Goal: Task Accomplishment & Management: Manage account settings

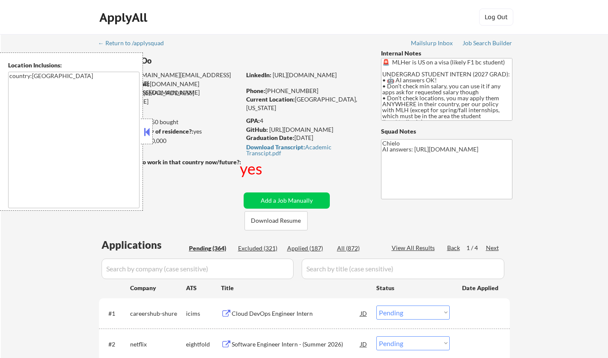
select select ""pending""
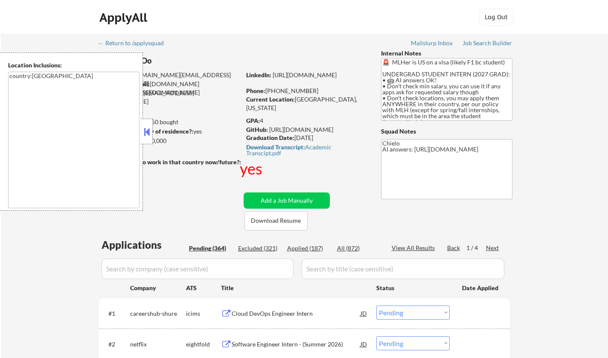
select select ""pending""
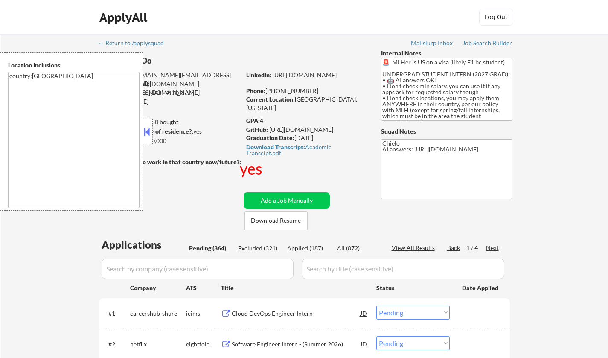
select select ""pending""
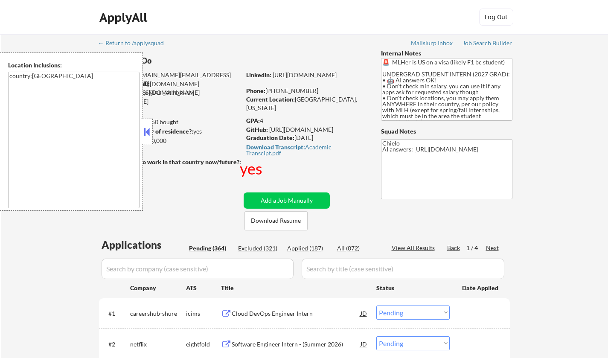
select select ""pending""
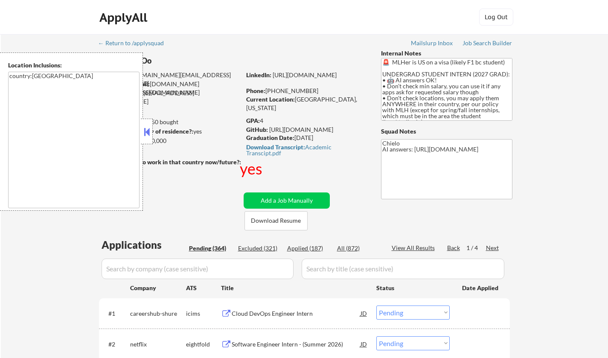
select select ""pending""
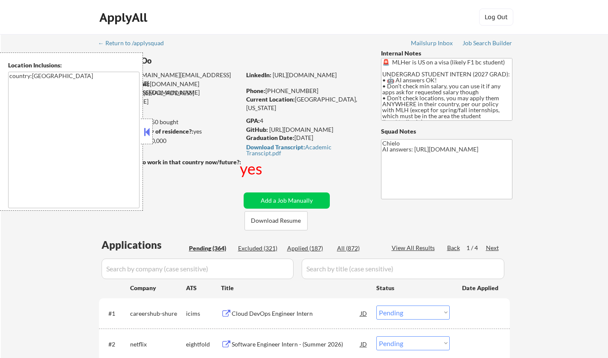
select select ""pending""
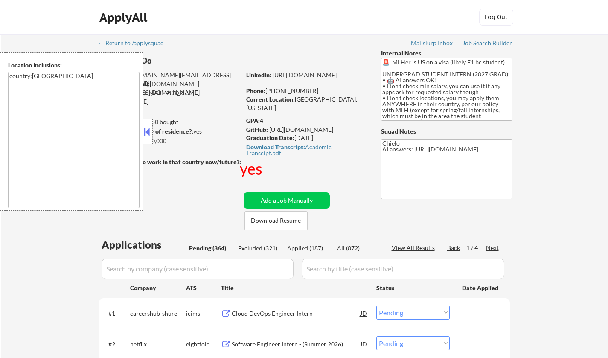
select select ""pending""
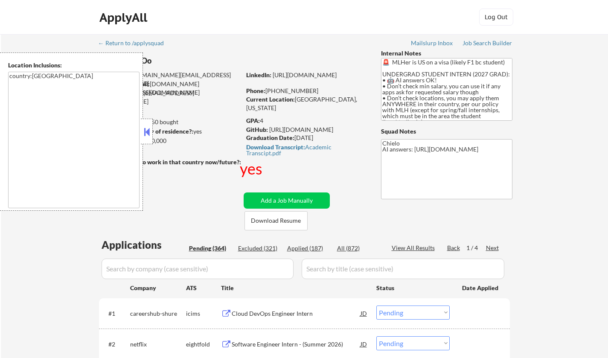
select select ""pending""
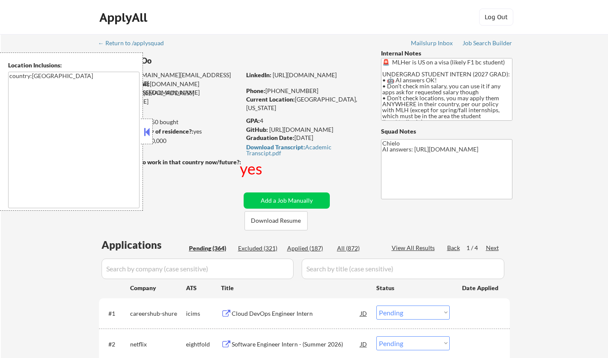
select select ""pending""
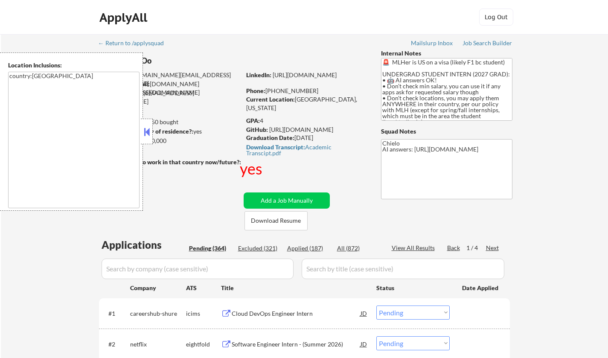
select select ""pending""
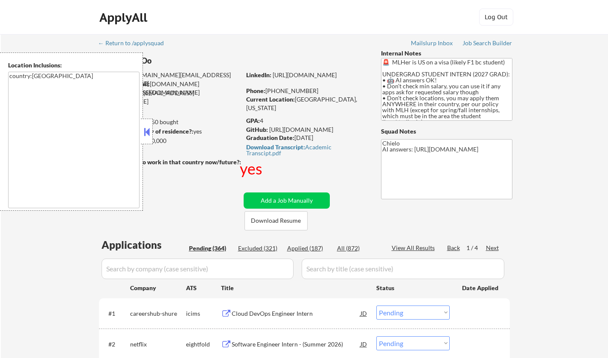
select select ""pending""
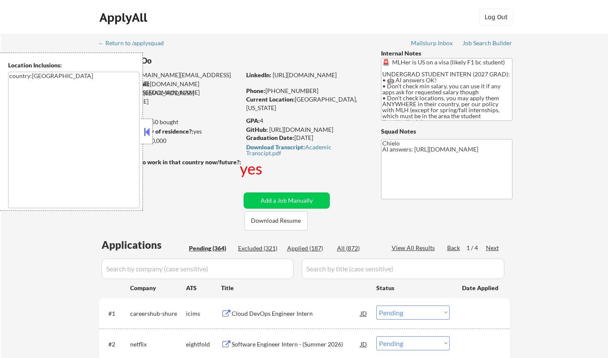
select select ""pending""
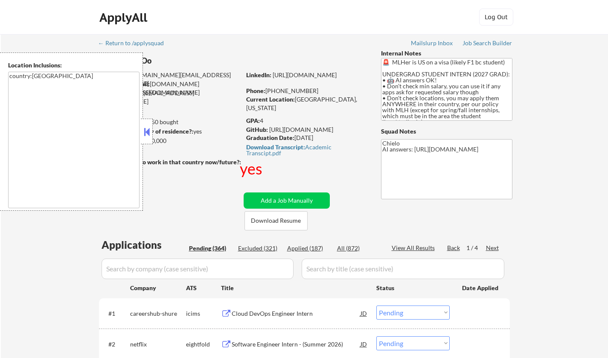
select select ""pending""
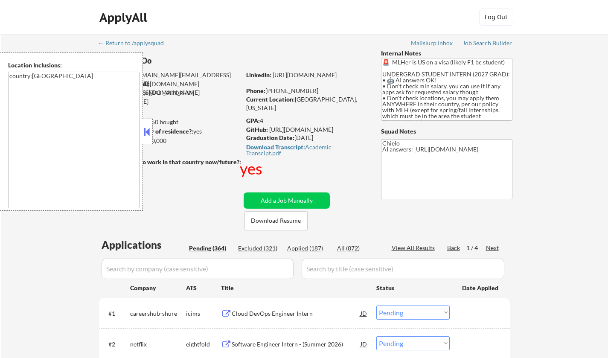
select select ""pending""
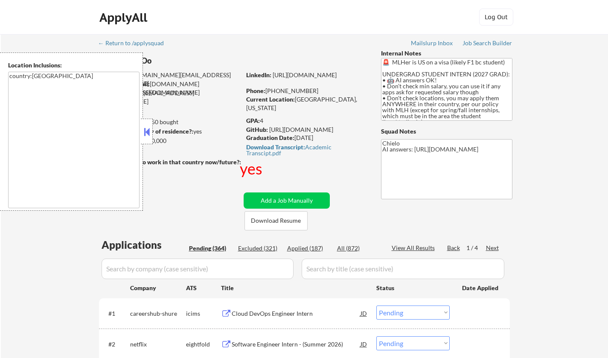
select select ""pending""
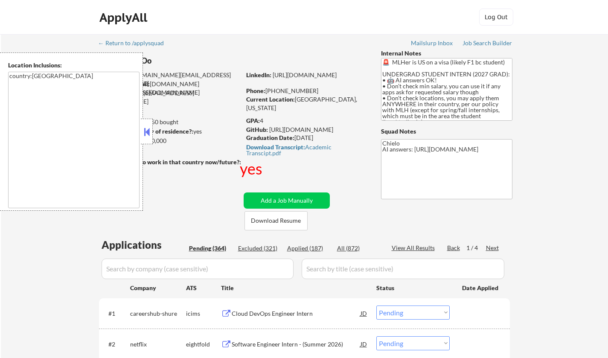
select select ""pending""
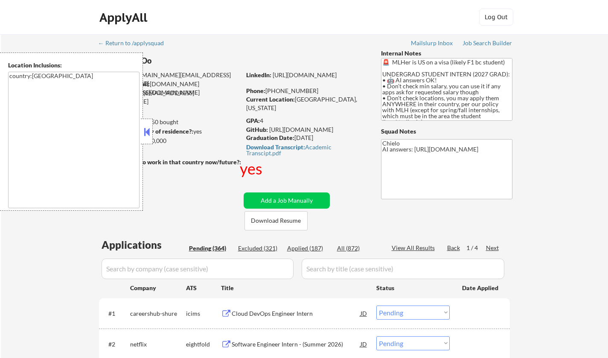
select select ""pending""
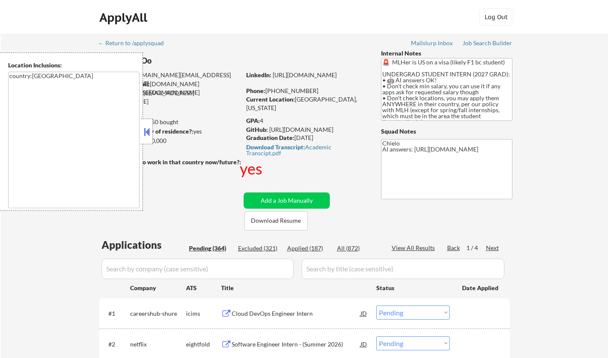
select select ""pending""
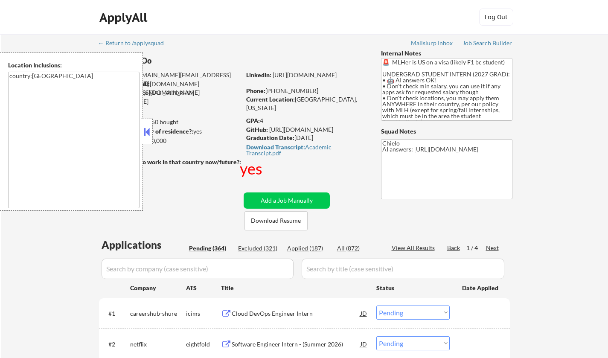
select select ""pending""
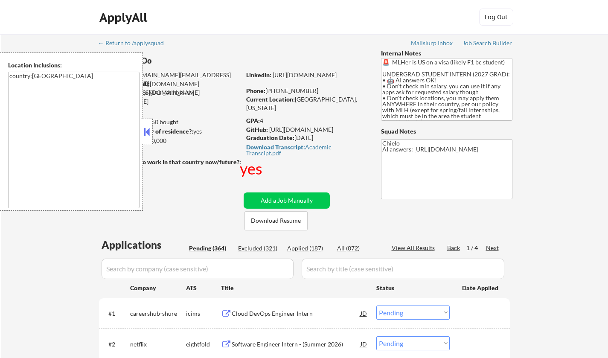
select select ""pending""
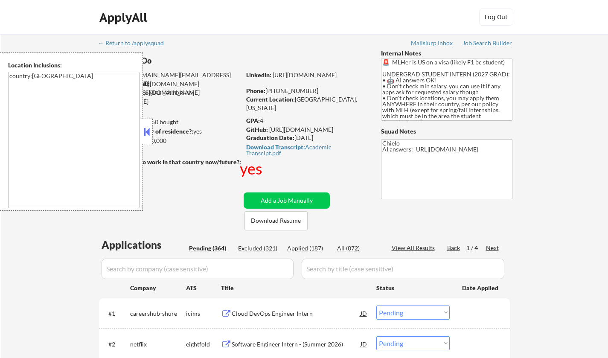
click at [143, 128] on button at bounding box center [146, 132] width 9 height 13
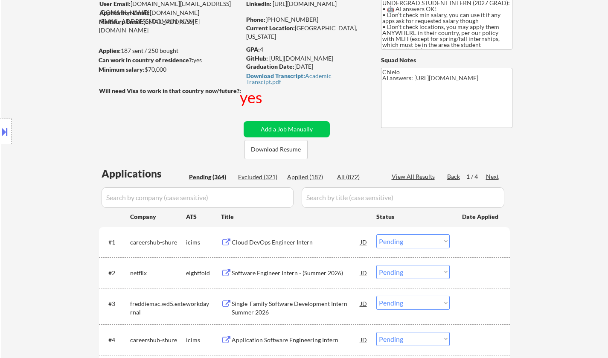
scroll to position [43, 0]
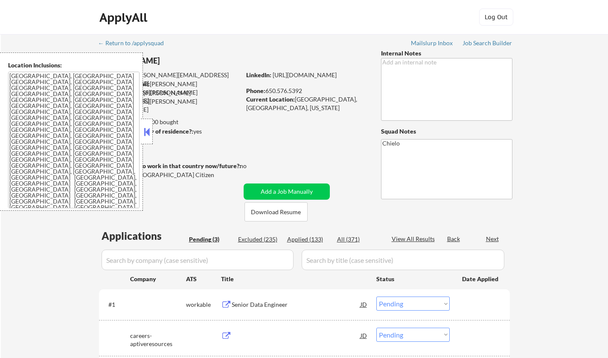
select select ""pending""
click at [147, 129] on button at bounding box center [146, 132] width 9 height 13
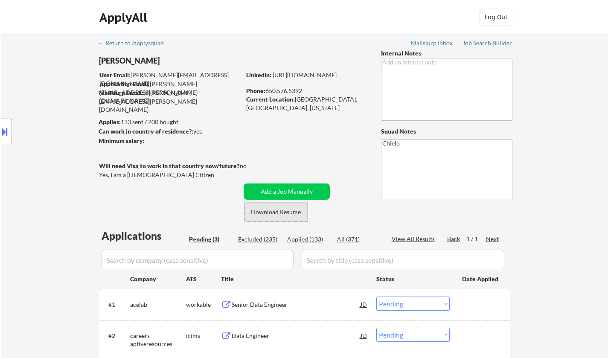
click at [288, 209] on button "Download Resume" at bounding box center [276, 211] width 63 height 19
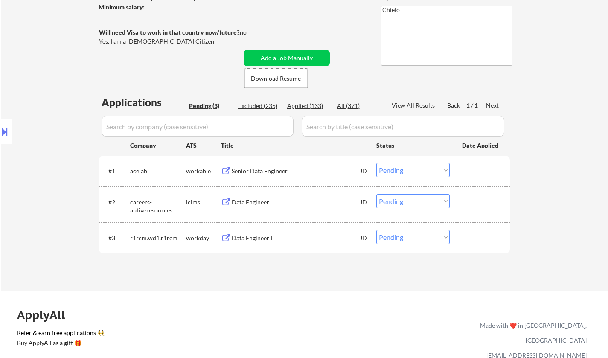
scroll to position [213, 0]
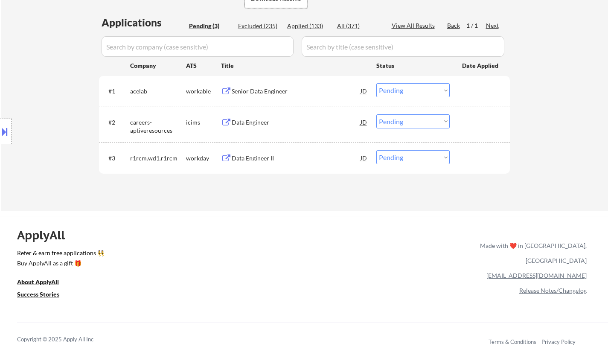
click at [251, 92] on div "Senior Data Engineer" at bounding box center [296, 91] width 129 height 9
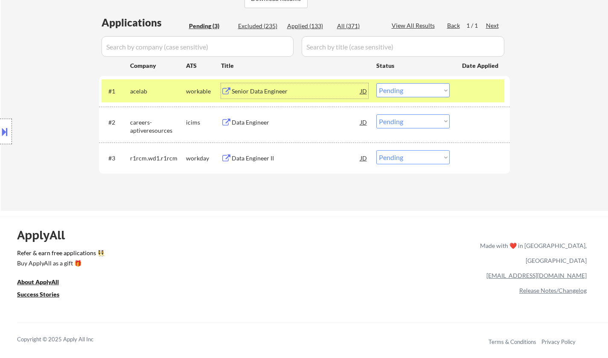
click at [409, 94] on select "Choose an option... Pending Applied Excluded (Questions) Excluded (Expired) Exc…" at bounding box center [413, 90] width 73 height 14
click at [377, 83] on select "Choose an option... Pending Applied Excluded (Questions) Excluded (Expired) Exc…" at bounding box center [413, 90] width 73 height 14
select select ""pending""
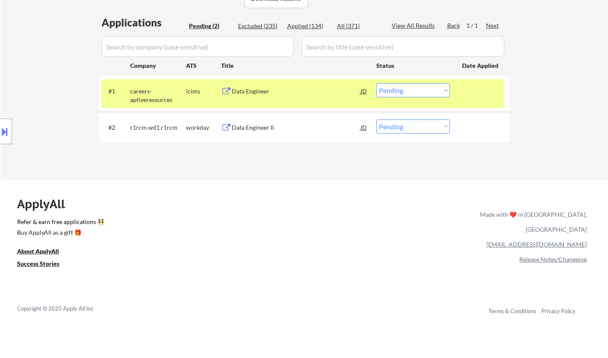
click at [243, 123] on div "Data Engineer II" at bounding box center [296, 127] width 129 height 9
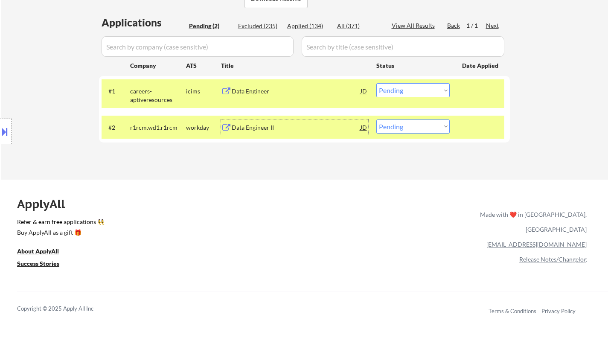
click at [424, 125] on select "Choose an option... Pending Applied Excluded (Questions) Excluded (Expired) Exc…" at bounding box center [413, 127] width 73 height 14
select select ""applied""
click at [377, 120] on select "Choose an option... Pending Applied Excluded (Questions) Excluded (Expired) Exc…" at bounding box center [413, 127] width 73 height 14
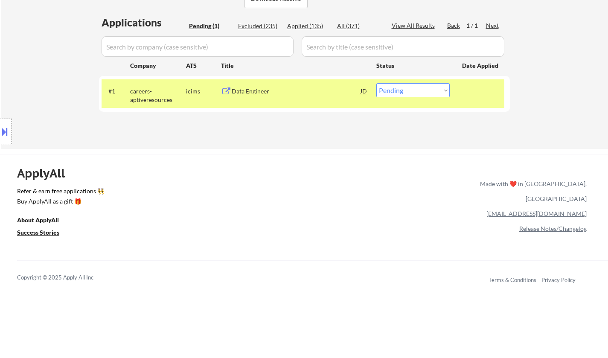
click at [243, 95] on div "Data Engineer" at bounding box center [296, 91] width 129 height 9
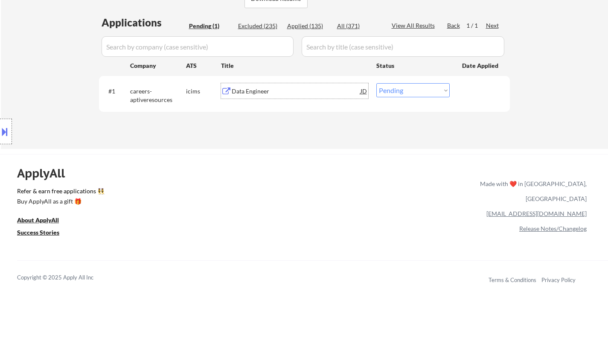
click at [426, 94] on select "Choose an option... Pending Applied Excluded (Questions) Excluded (Expired) Exc…" at bounding box center [413, 90] width 73 height 14
select select ""applied""
click at [377, 83] on select "Choose an option... Pending Applied Excluded (Questions) Excluded (Expired) Exc…" at bounding box center [413, 90] width 73 height 14
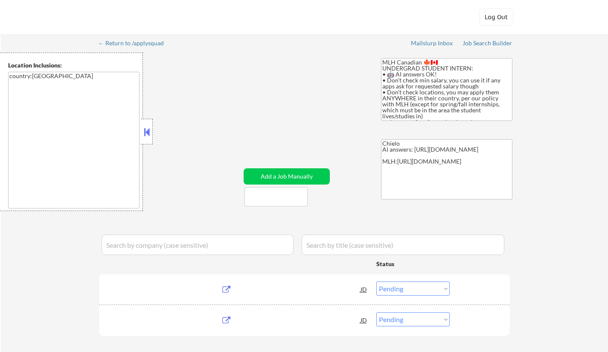
select select ""pending""
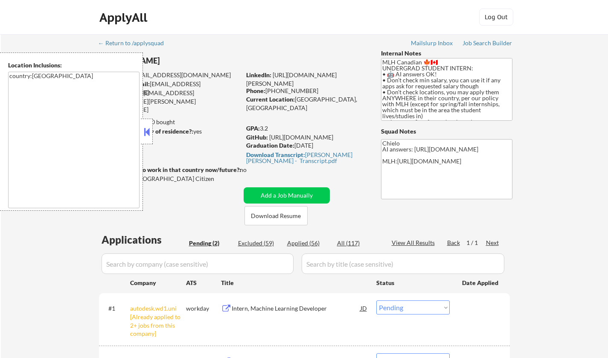
click at [146, 132] on button at bounding box center [146, 132] width 9 height 13
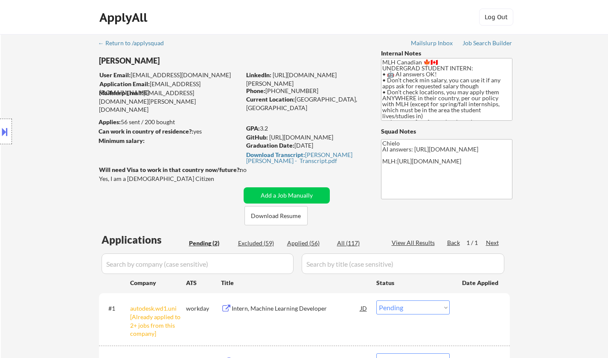
scroll to position [171, 0]
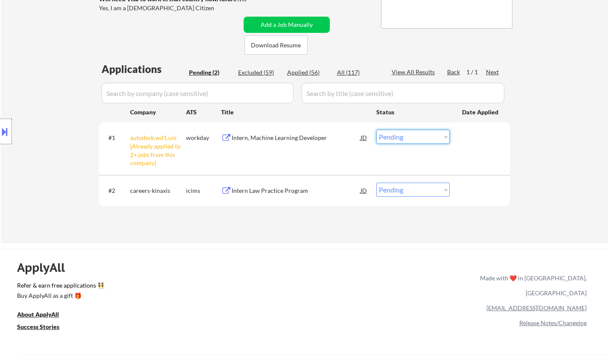
drag, startPoint x: 415, startPoint y: 135, endPoint x: 418, endPoint y: 143, distance: 7.7
click at [415, 135] on select "Choose an option... Pending Applied Excluded (Questions) Excluded (Expired) Exc…" at bounding box center [413, 137] width 73 height 14
click at [377, 130] on select "Choose an option... Pending Applied Excluded (Questions) Excluded (Expired) Exc…" at bounding box center [413, 137] width 73 height 14
select select ""pending""
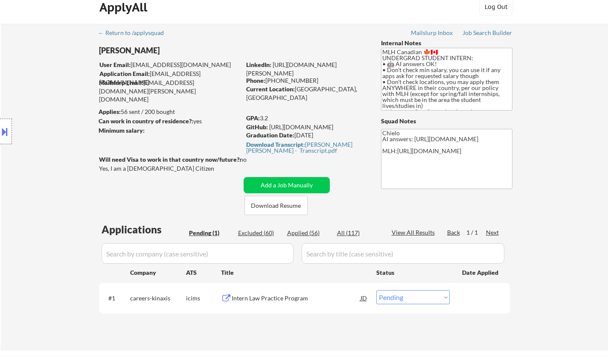
scroll to position [0, 0]
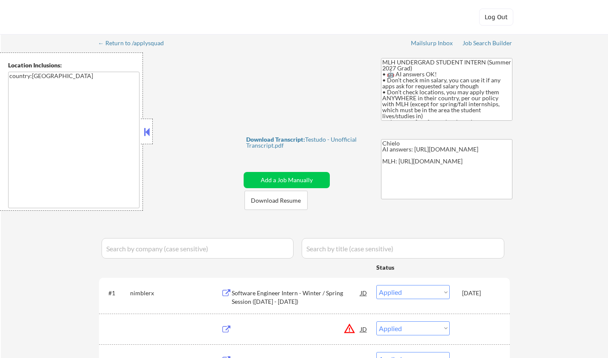
select select ""applied""
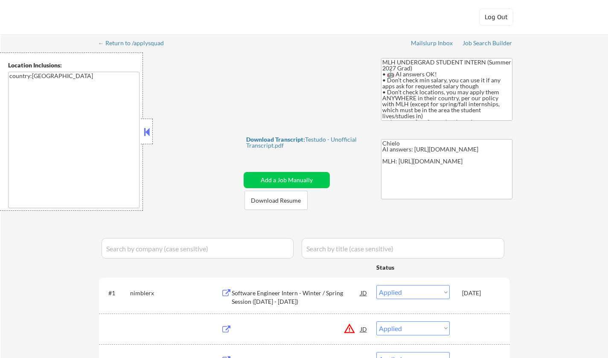
select select ""applied""
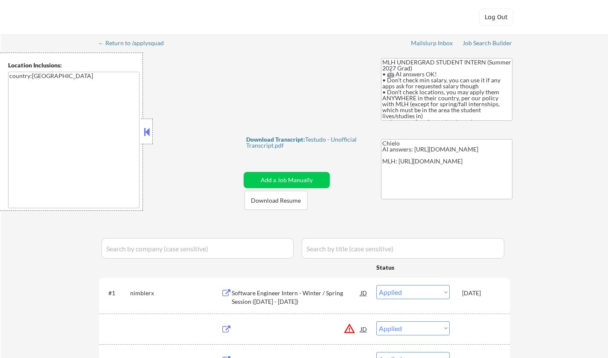
select select ""applied""
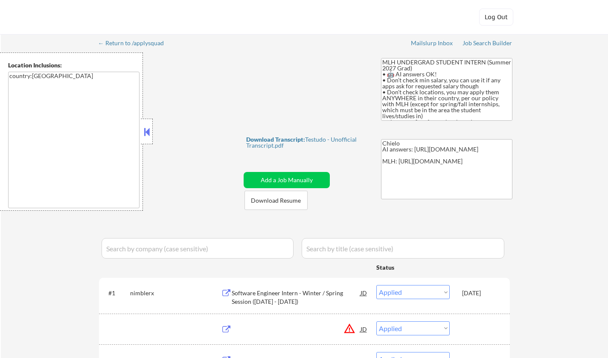
select select ""applied""
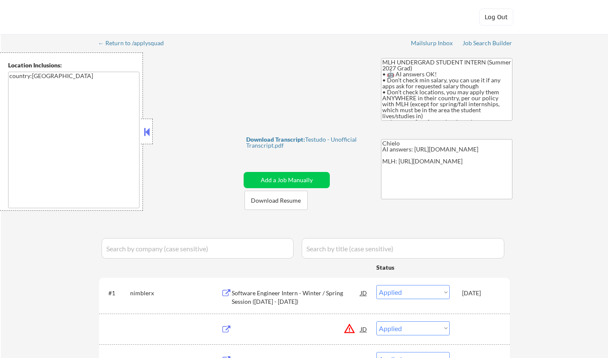
select select ""applied""
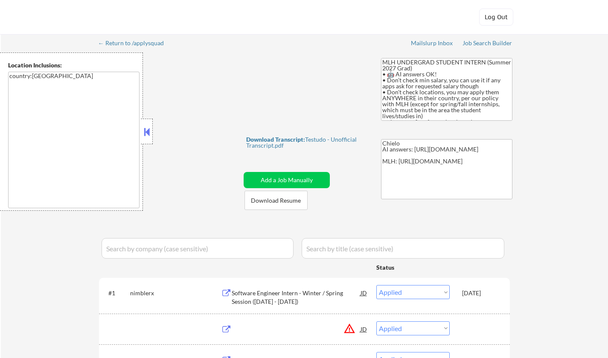
select select ""applied""
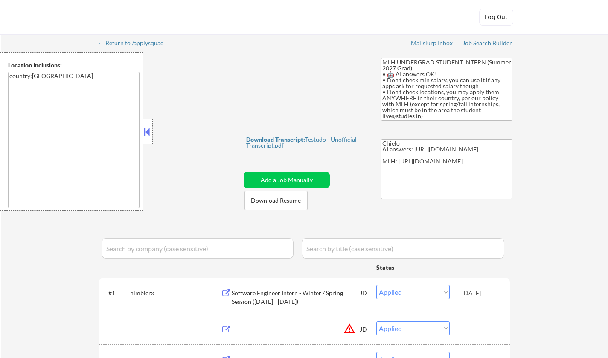
select select ""applied""
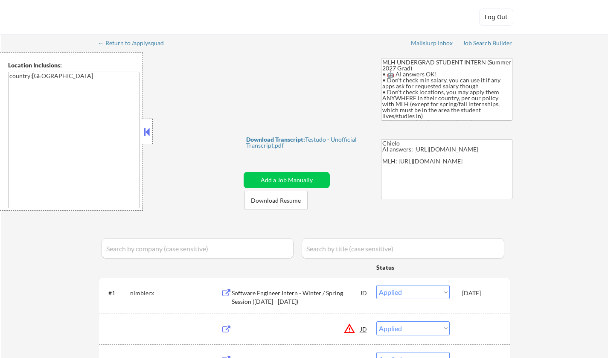
select select ""applied""
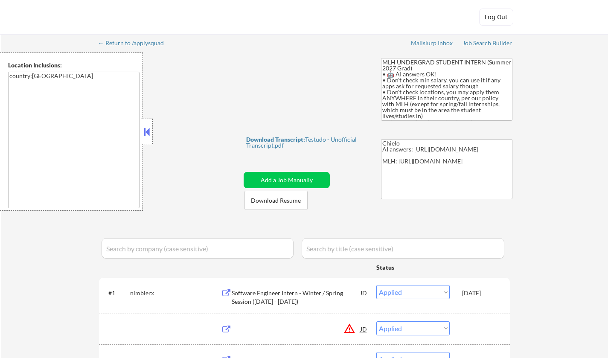
select select ""applied""
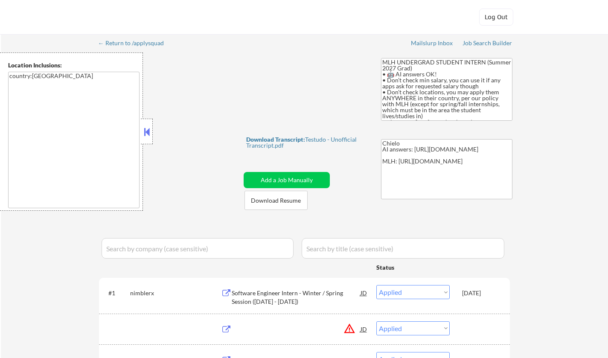
select select ""applied""
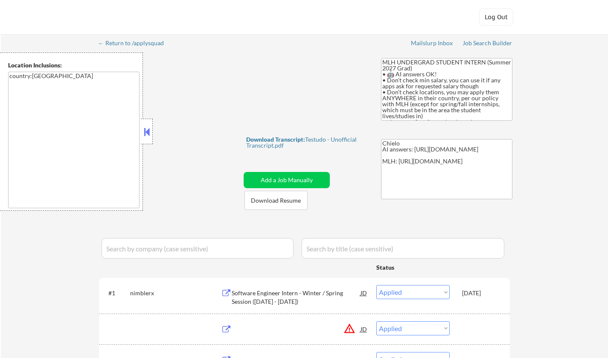
select select ""applied""
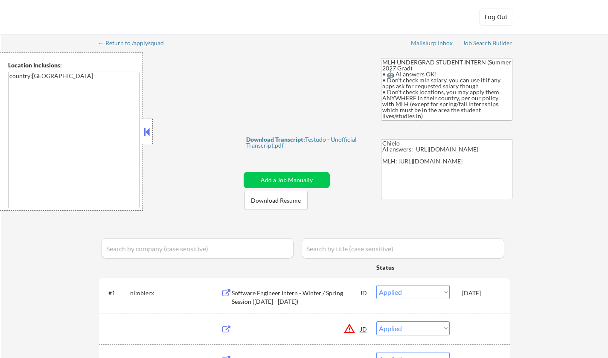
select select ""applied""
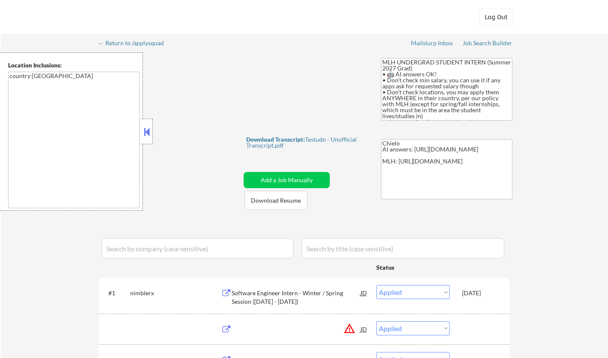
select select ""applied""
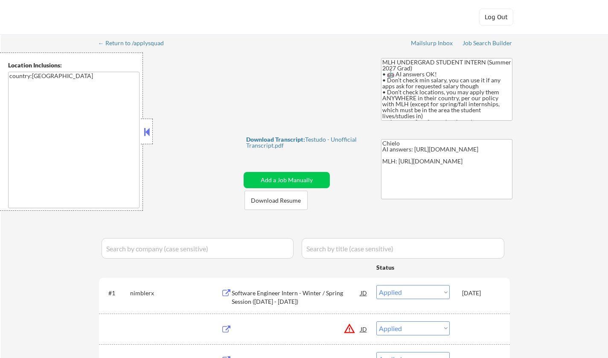
select select ""applied""
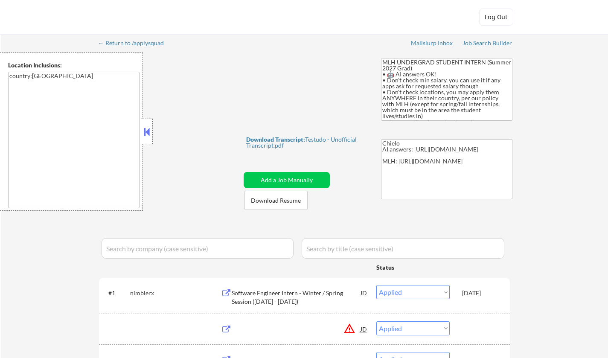
select select ""applied""
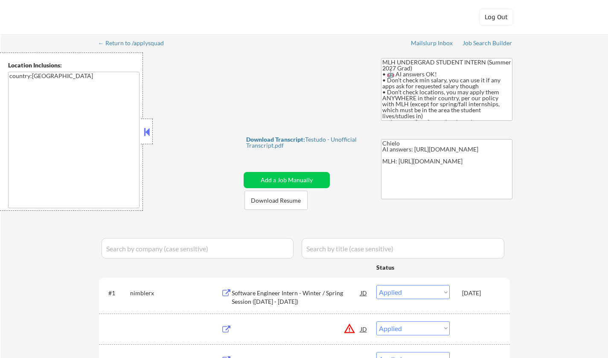
select select ""applied""
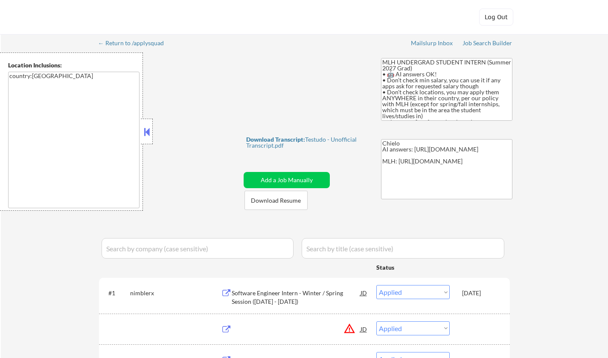
select select ""applied""
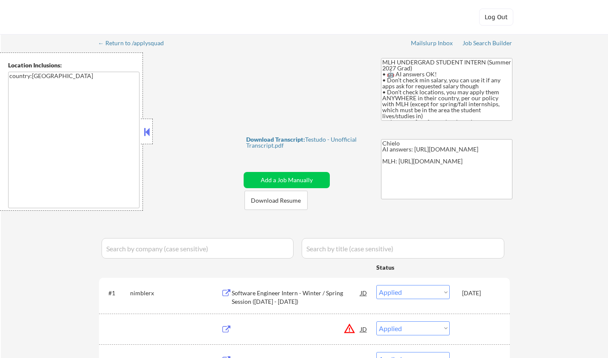
select select ""applied""
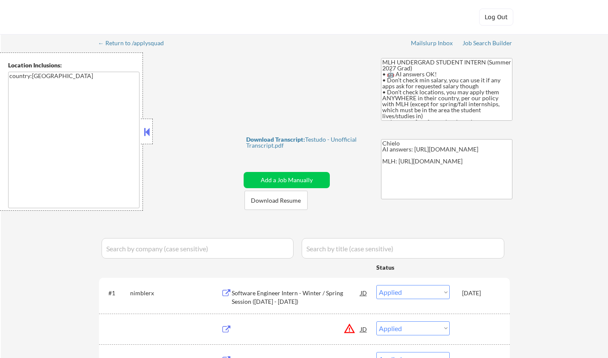
select select ""applied""
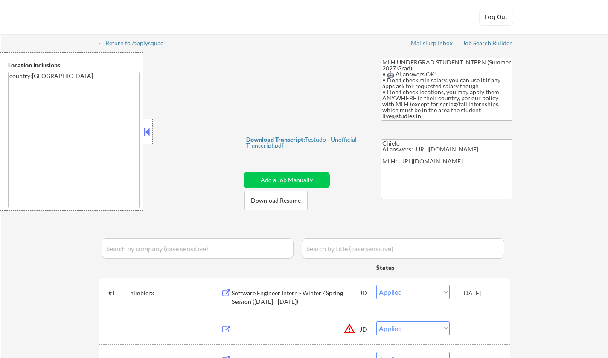
select select ""applied""
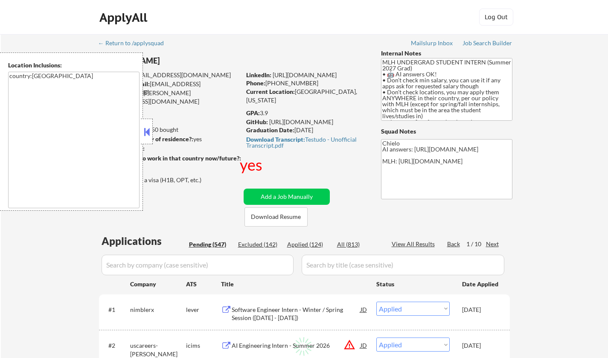
select select ""pending""
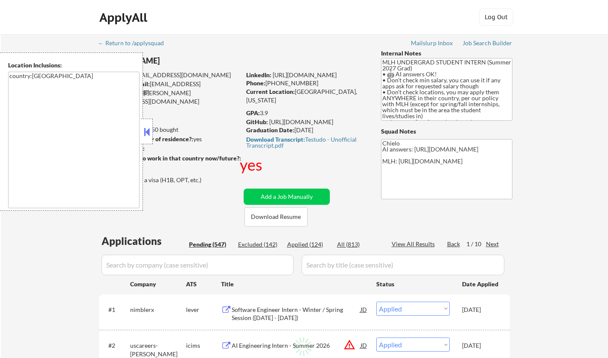
select select ""pending""
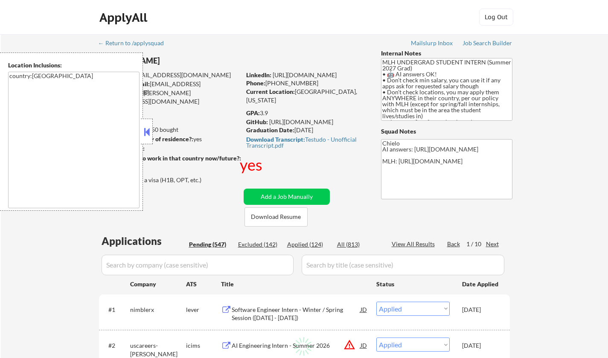
select select ""pending""
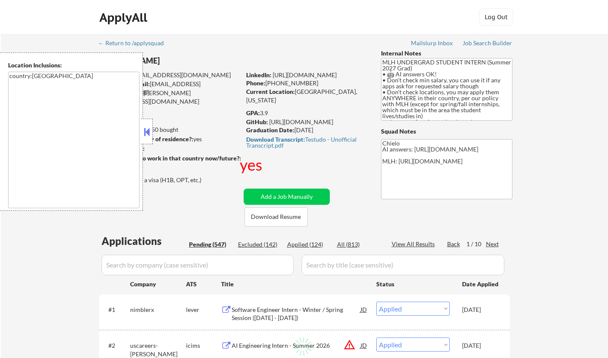
select select ""pending""
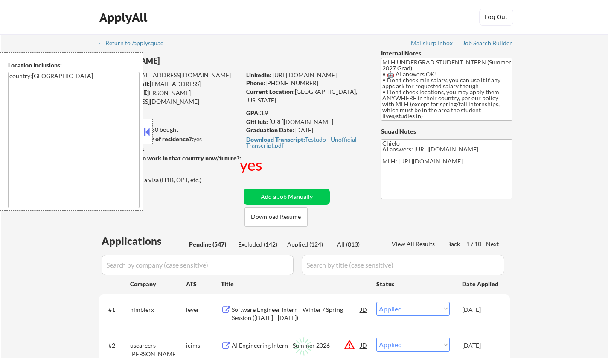
select select ""pending""
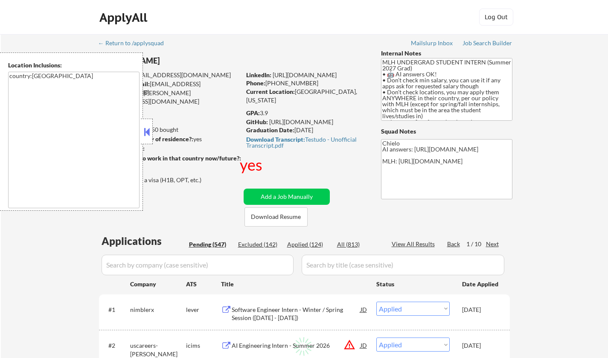
select select ""pending""
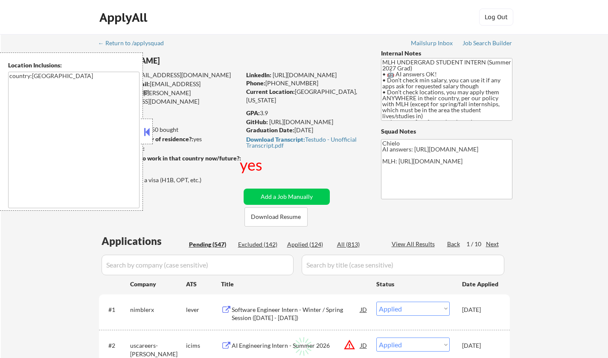
select select ""pending""
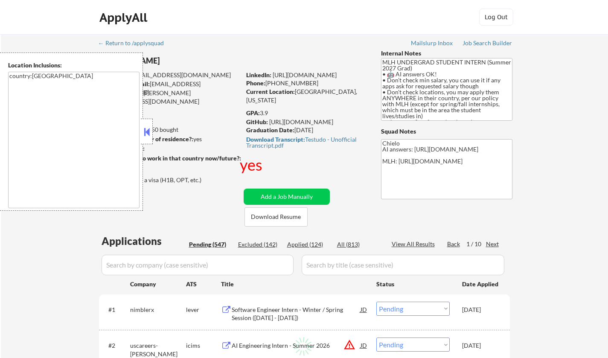
select select ""pending""
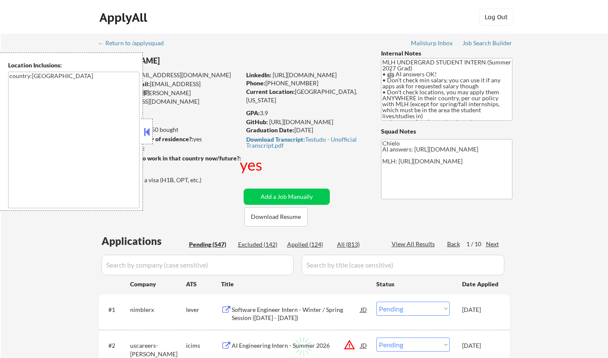
select select ""pending""
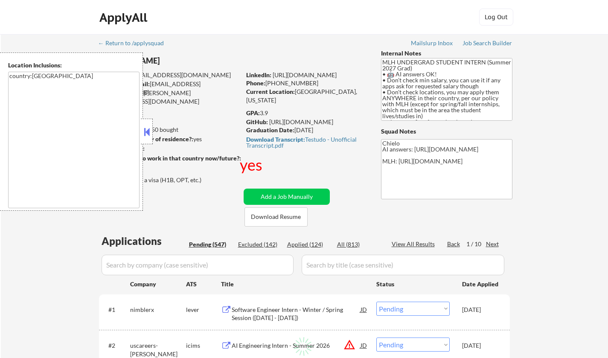
select select ""pending""
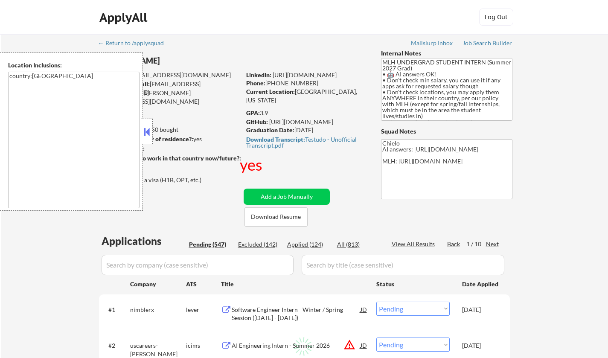
select select ""pending""
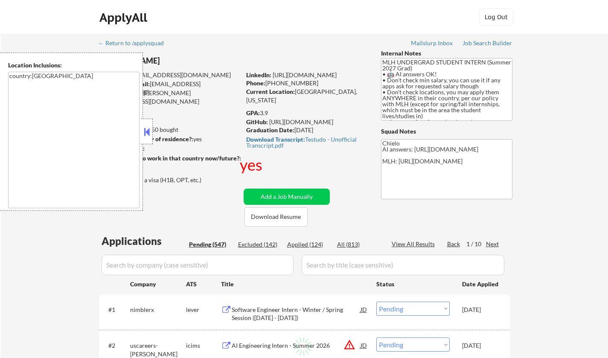
select select ""pending""
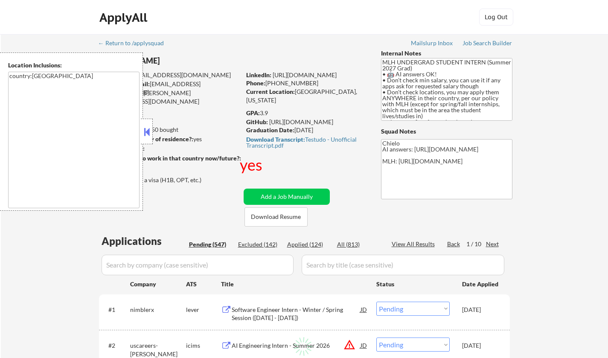
select select ""pending""
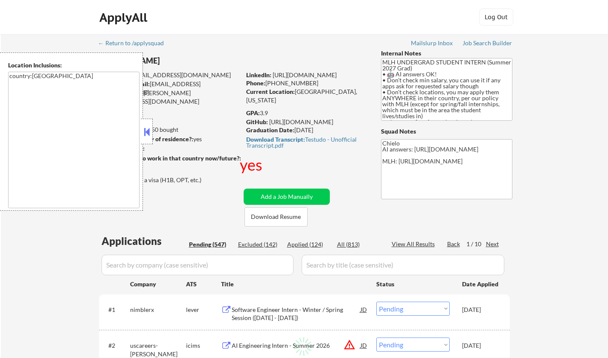
select select ""pending""
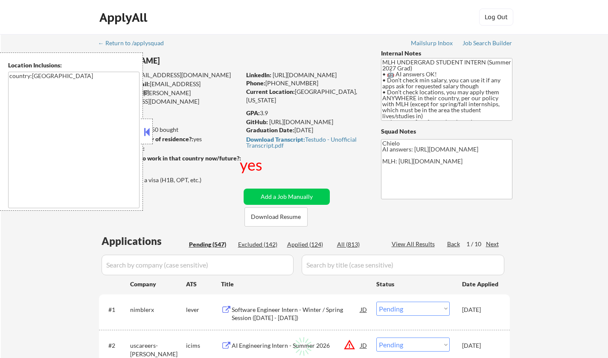
select select ""pending""
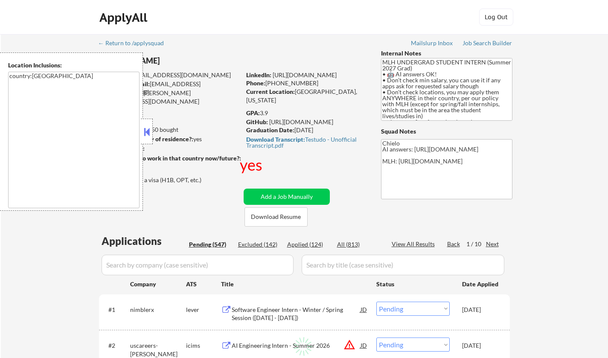
select select ""pending""
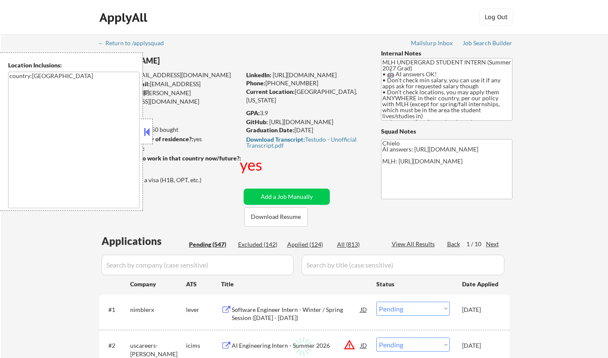
select select ""pending""
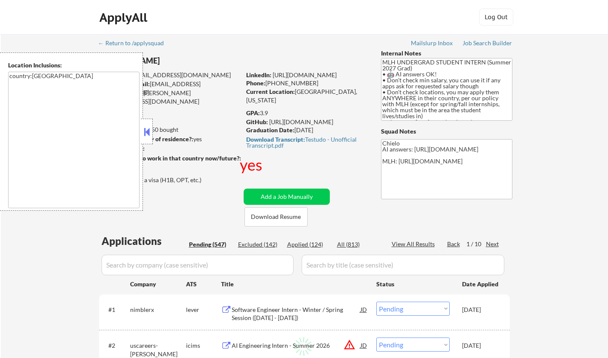
select select ""pending""
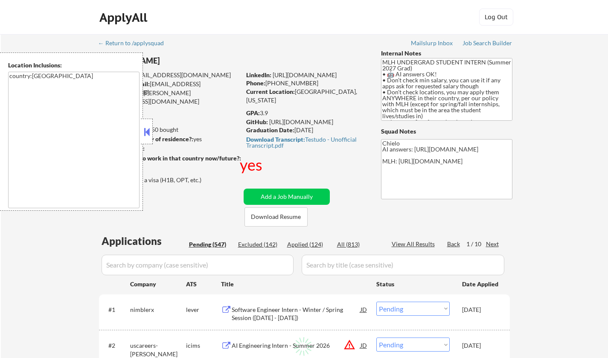
select select ""pending""
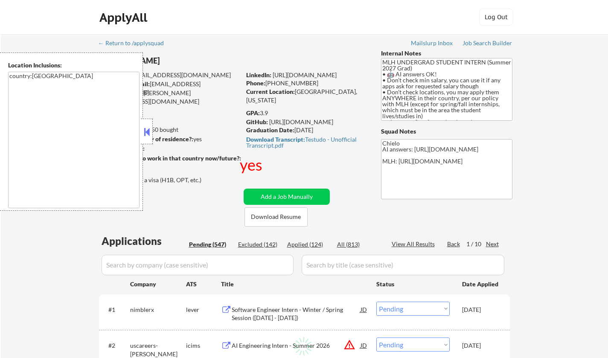
select select ""pending""
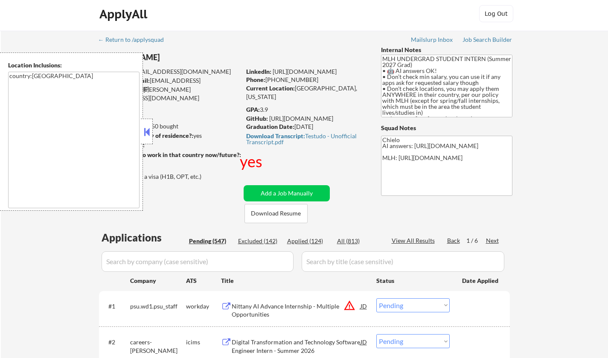
scroll to position [128, 0]
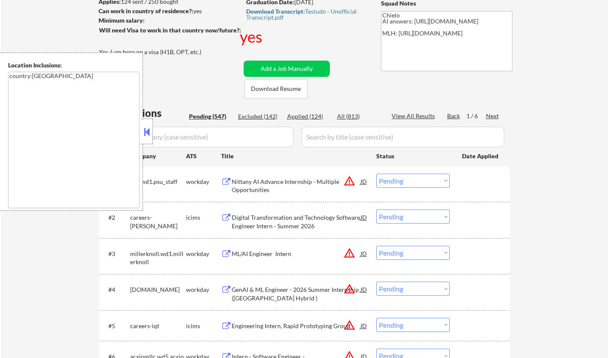
drag, startPoint x: 148, startPoint y: 134, endPoint x: 161, endPoint y: 158, distance: 27.5
click at [147, 134] on button at bounding box center [146, 132] width 9 height 13
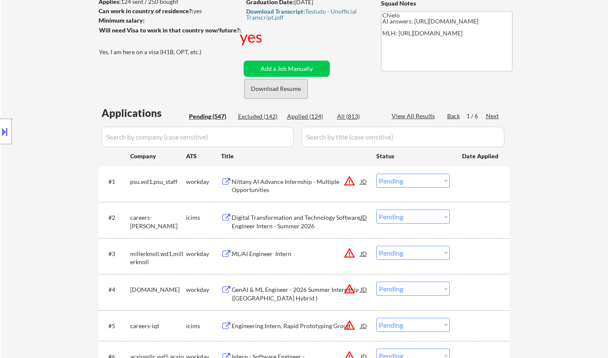
click at [273, 89] on button "Download Resume" at bounding box center [276, 88] width 63 height 19
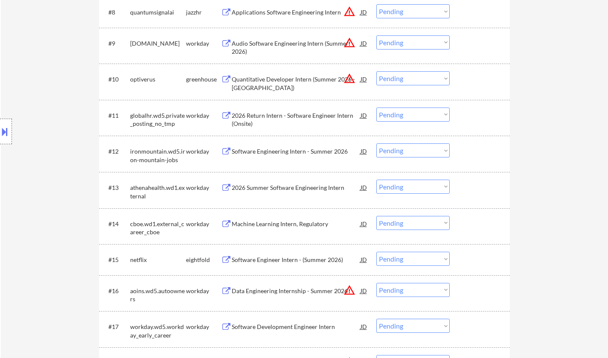
scroll to position [555, 0]
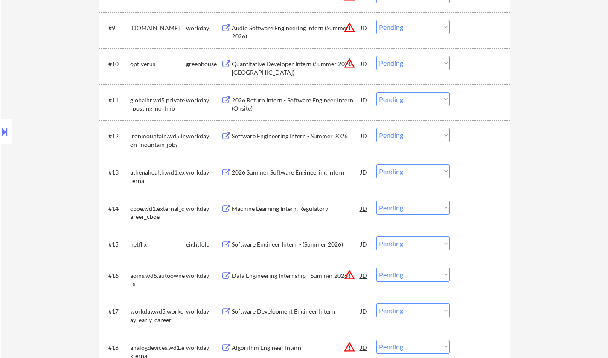
click at [294, 245] on div "Software Engineer Intern - (Summer 2026)" at bounding box center [296, 244] width 129 height 9
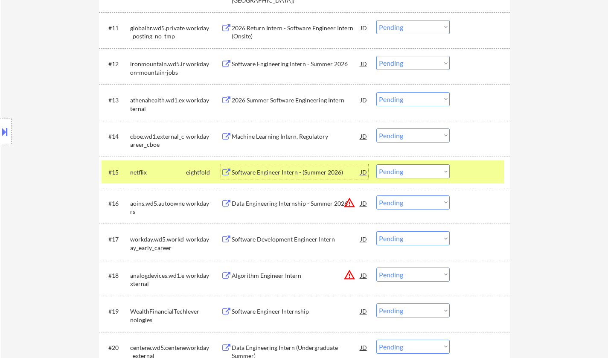
scroll to position [726, 0]
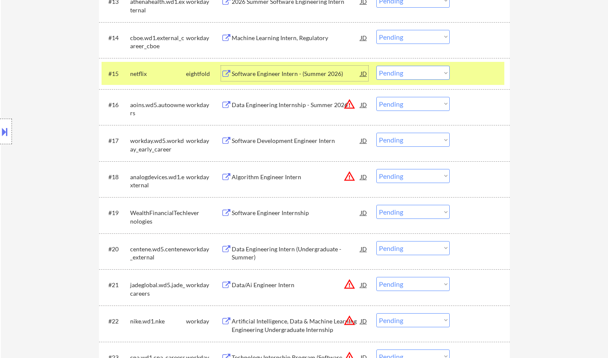
click at [275, 211] on div "Software Engineer Internship" at bounding box center [296, 213] width 129 height 9
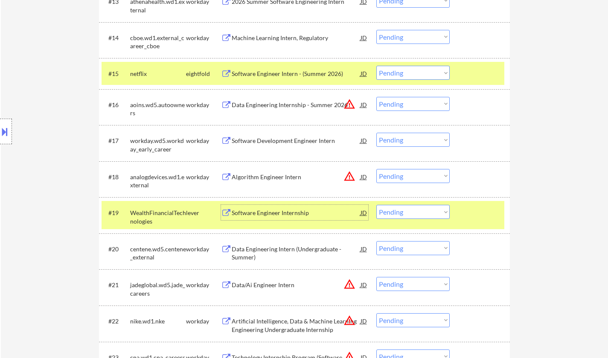
drag, startPoint x: 398, startPoint y: 209, endPoint x: 403, endPoint y: 215, distance: 8.2
click at [399, 209] on select "Choose an option... Pending Applied Excluded (Questions) Excluded (Expired) Exc…" at bounding box center [413, 212] width 73 height 14
click at [377, 205] on select "Choose an option... Pending Applied Excluded (Questions) Excluded (Expired) Exc…" at bounding box center [413, 212] width 73 height 14
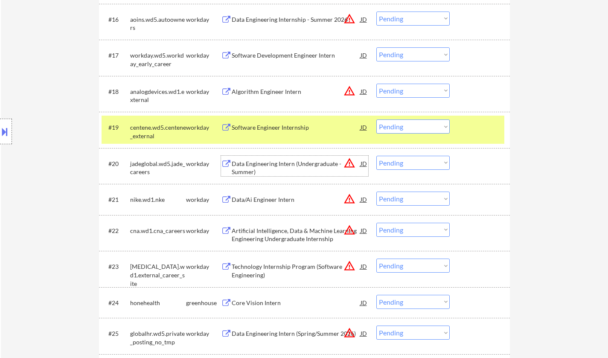
click at [261, 161] on div "Data Engineering Intern (Undergraduate - Summer)" at bounding box center [296, 168] width 129 height 17
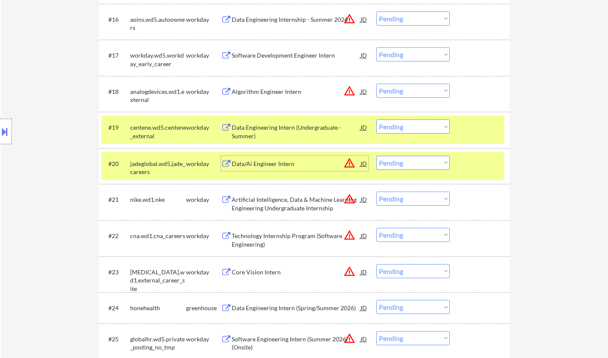
click at [277, 162] on div "Data/Ai Engineer Intern" at bounding box center [296, 164] width 129 height 9
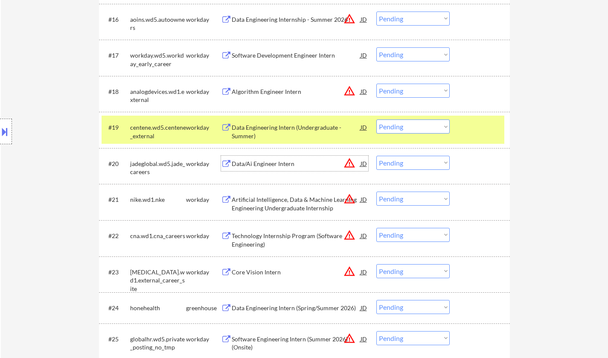
click at [393, 167] on select "Choose an option... Pending Applied Excluded (Questions) Excluded (Expired) Exc…" at bounding box center [413, 163] width 73 height 14
click at [377, 156] on select "Choose an option... Pending Applied Excluded (Questions) Excluded (Expired) Exc…" at bounding box center [413, 163] width 73 height 14
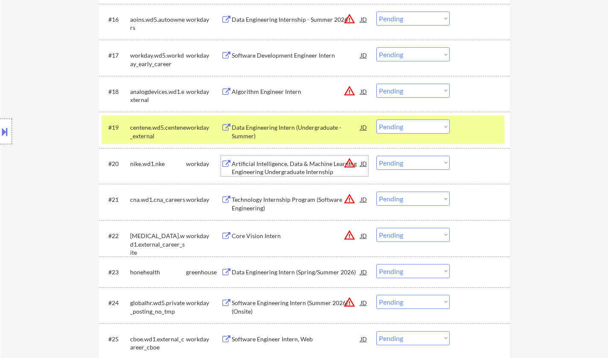
click at [286, 167] on div "Artificial Intelligence, Data & Machine Learning Engineering Undergraduate Inte…" at bounding box center [296, 168] width 129 height 17
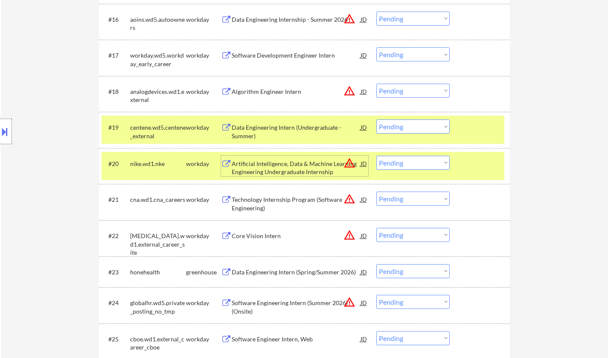
click at [408, 161] on select "Choose an option... Pending Applied Excluded (Questions) Excluded (Expired) Exc…" at bounding box center [413, 163] width 73 height 14
click at [377, 156] on select "Choose an option... Pending Applied Excluded (Questions) Excluded (Expired) Exc…" at bounding box center [413, 163] width 73 height 14
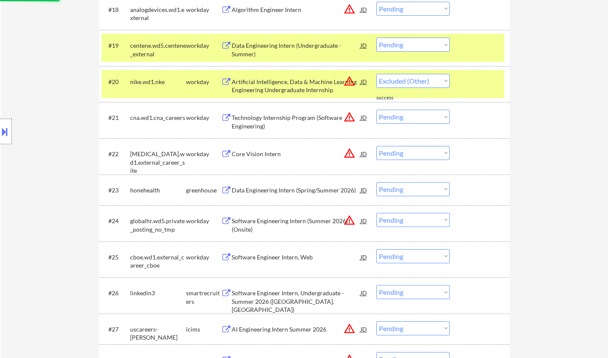
scroll to position [897, 0]
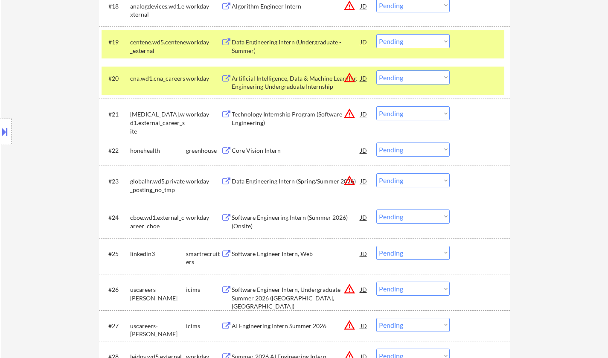
click at [412, 178] on select "Choose an option... Pending Applied Excluded (Questions) Excluded (Expired) Exc…" at bounding box center [413, 180] width 73 height 14
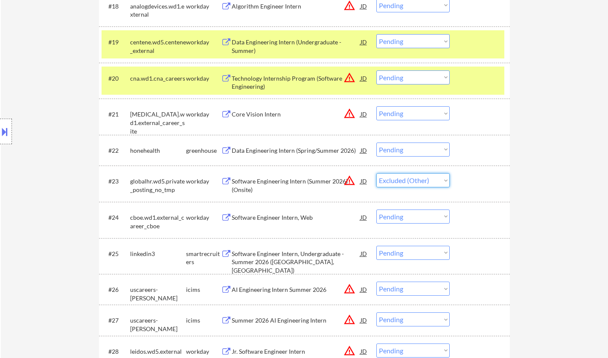
click at [377, 173] on select "Choose an option... Pending Applied Excluded (Questions) Excluded (Expired) Exc…" at bounding box center [413, 180] width 73 height 14
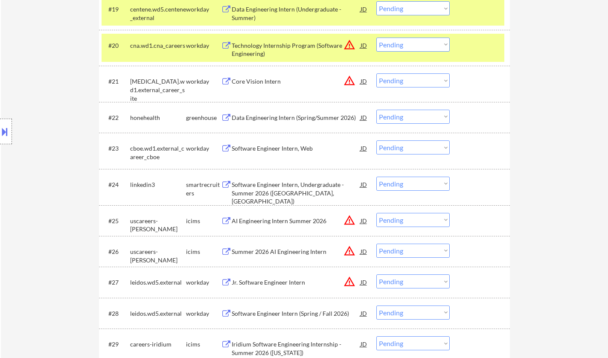
scroll to position [939, 0]
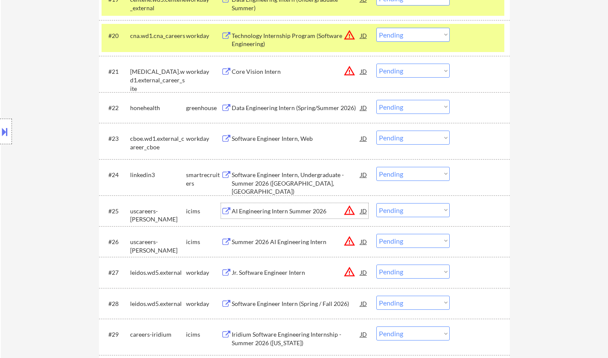
click at [284, 210] on div "AI Engineering Intern Summer 2026" at bounding box center [296, 211] width 129 height 9
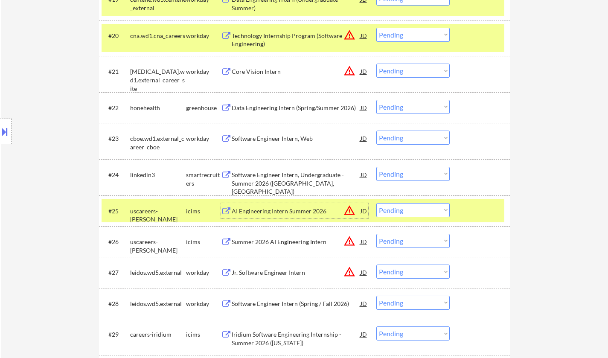
click at [425, 215] on select "Choose an option... Pending Applied Excluded (Questions) Excluded (Expired) Exc…" at bounding box center [413, 210] width 73 height 14
click at [377, 203] on select "Choose an option... Pending Applied Excluded (Questions) Excluded (Expired) Exc…" at bounding box center [413, 210] width 73 height 14
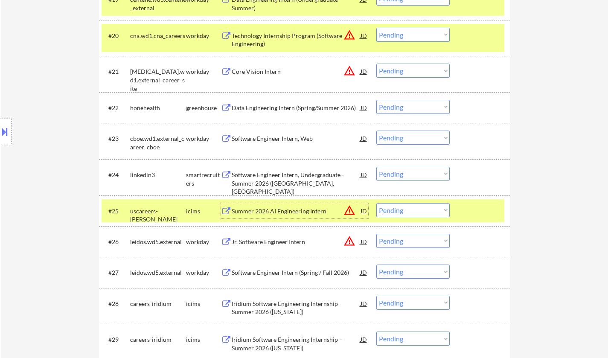
click at [270, 208] on div "Summer 2026 AI Engineering Intern" at bounding box center [296, 211] width 129 height 9
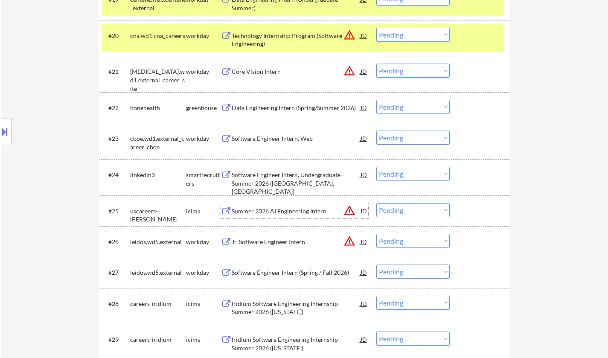
click at [413, 209] on select "Choose an option... Pending Applied Excluded (Questions) Excluded (Expired) Exc…" at bounding box center [413, 210] width 73 height 14
click at [377, 203] on select "Choose an option... Pending Applied Excluded (Questions) Excluded (Expired) Exc…" at bounding box center [413, 210] width 73 height 14
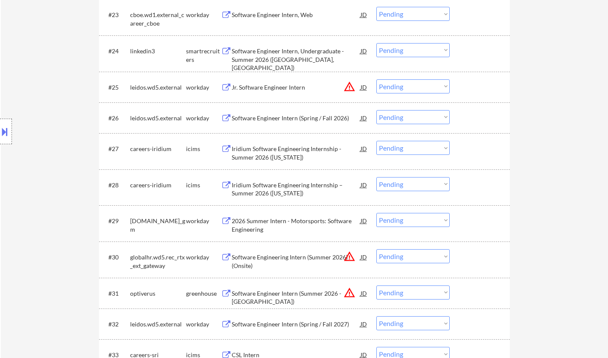
scroll to position [1067, 0]
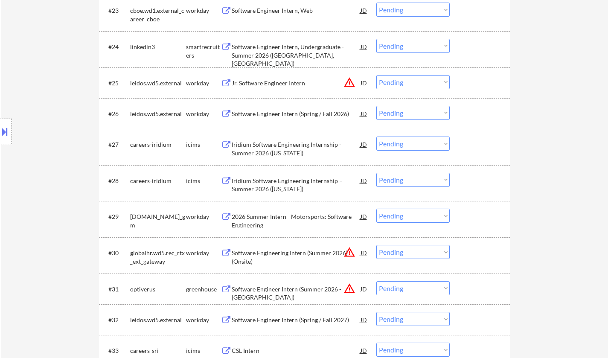
click at [282, 214] on div "2026 Summer Intern - Motorsports: Software Engineering" at bounding box center [296, 221] width 129 height 17
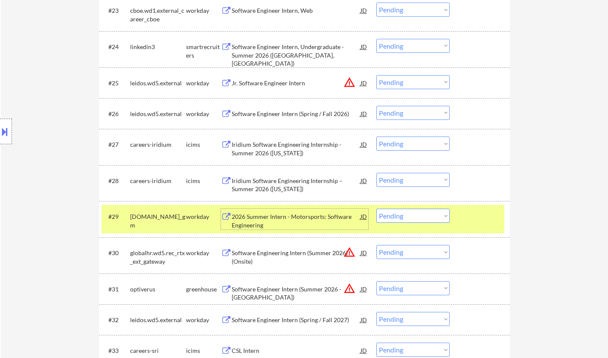
click at [411, 252] on select "Choose an option... Pending Applied Excluded (Questions) Excluded (Expired) Exc…" at bounding box center [413, 252] width 73 height 14
click at [377, 245] on select "Choose an option... Pending Applied Excluded (Questions) Excluded (Expired) Exc…" at bounding box center [413, 252] width 73 height 14
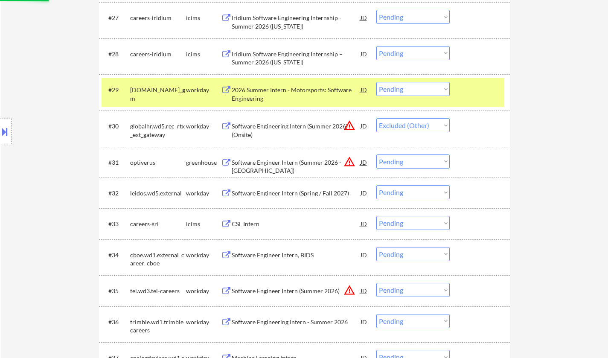
scroll to position [1195, 0]
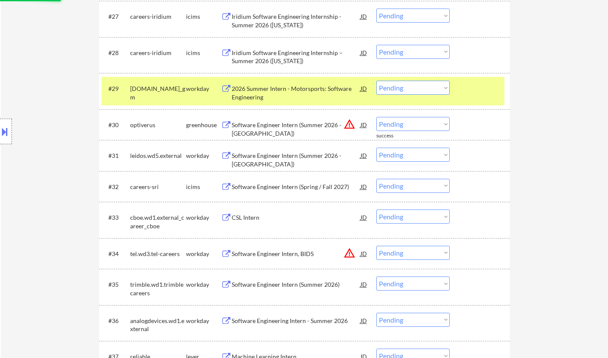
click at [291, 120] on div "Software Engineer Intern (Summer 2026 - Austin)" at bounding box center [296, 124] width 129 height 15
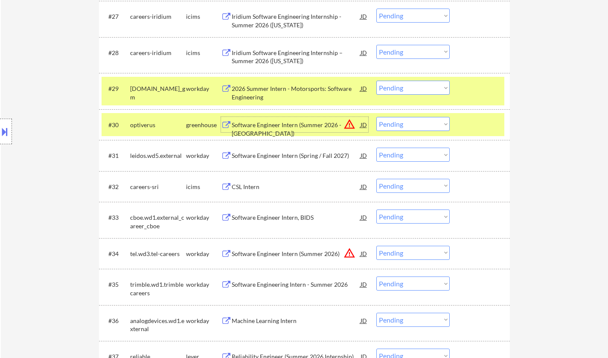
drag, startPoint x: 401, startPoint y: 123, endPoint x: 404, endPoint y: 131, distance: 8.5
click at [401, 123] on select "Choose an option... Pending Applied Excluded (Questions) Excluded (Expired) Exc…" at bounding box center [413, 124] width 73 height 14
click at [377, 117] on select "Choose an option... Pending Applied Excluded (Questions) Excluded (Expired) Exc…" at bounding box center [413, 124] width 73 height 14
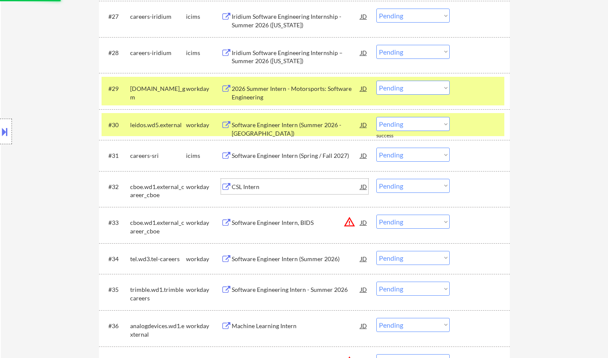
click at [248, 186] on div "CSL Intern" at bounding box center [296, 187] width 129 height 9
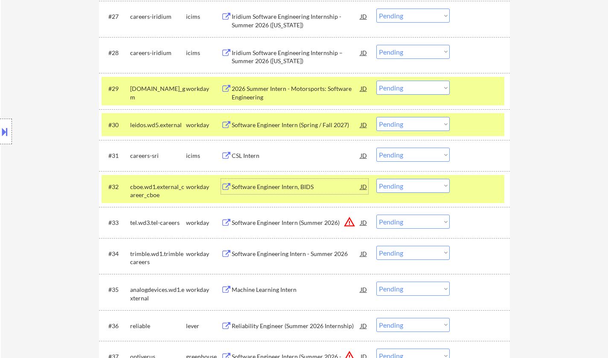
drag, startPoint x: 410, startPoint y: 183, endPoint x: 419, endPoint y: 192, distance: 12.7
click at [412, 183] on select "Choose an option... Pending Applied Excluded (Questions) Excluded (Expired) Exc…" at bounding box center [413, 186] width 73 height 14
click at [377, 179] on select "Choose an option... Pending Applied Excluded (Questions) Excluded (Expired) Exc…" at bounding box center [413, 186] width 73 height 14
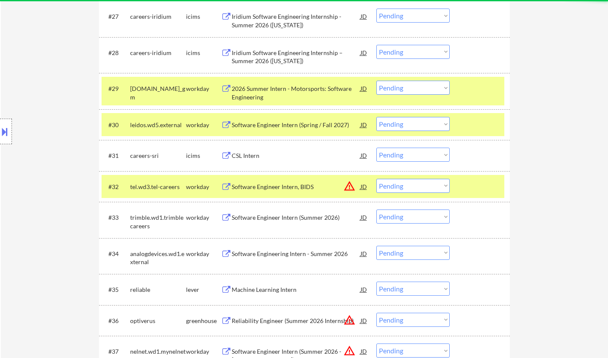
click at [272, 187] on div "Software Engineer Intern, BIDS" at bounding box center [296, 187] width 129 height 9
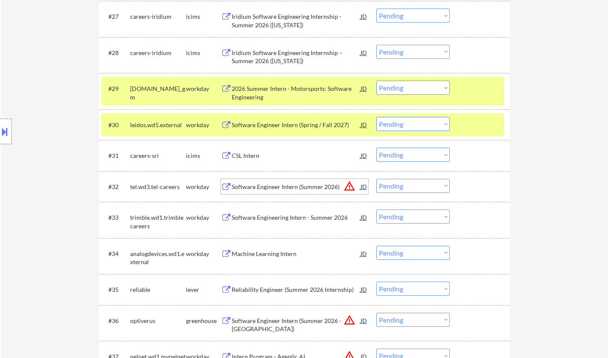
click at [424, 189] on select "Choose an option... Pending Applied Excluded (Questions) Excluded (Expired) Exc…" at bounding box center [413, 186] width 73 height 14
click at [377, 179] on select "Choose an option... Pending Applied Excluded (Questions) Excluded (Expired) Exc…" at bounding box center [413, 186] width 73 height 14
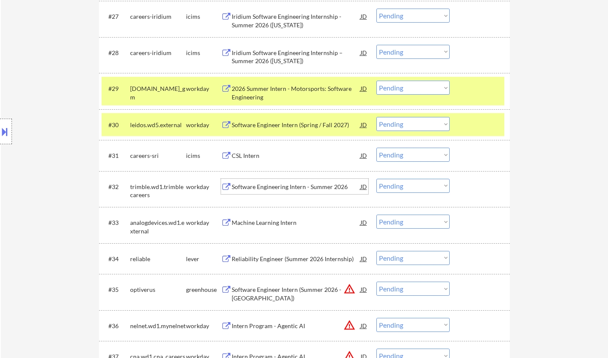
click at [287, 185] on div "Software Engineering Intern - Summer 2026" at bounding box center [296, 187] width 129 height 9
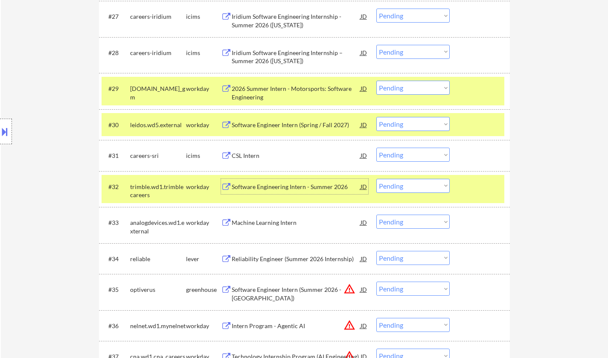
click at [401, 187] on select "Choose an option... Pending Applied Excluded (Questions) Excluded (Expired) Exc…" at bounding box center [413, 186] width 73 height 14
click at [377, 179] on select "Choose an option... Pending Applied Excluded (Questions) Excluded (Expired) Exc…" at bounding box center [413, 186] width 73 height 14
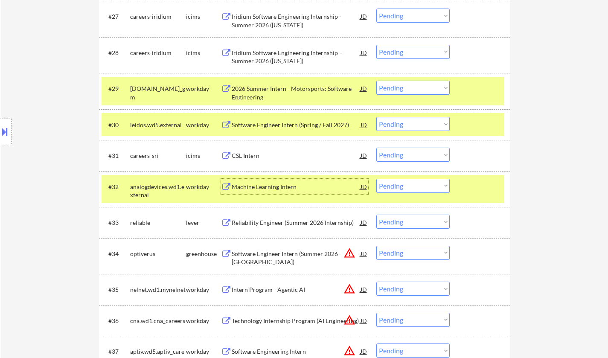
click at [275, 188] on div "Machine Learning Intern" at bounding box center [296, 187] width 129 height 9
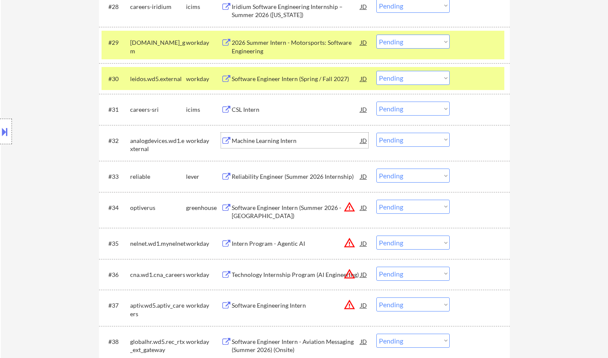
scroll to position [1281, 0]
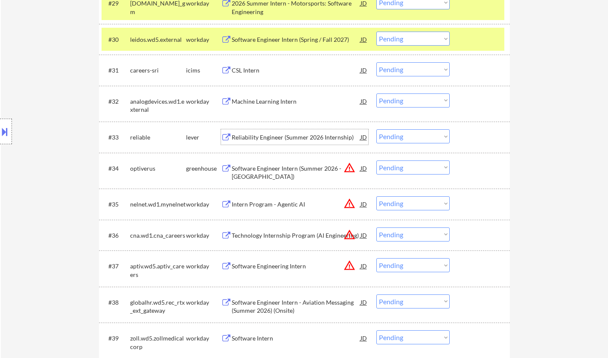
click at [276, 132] on div "Reliability Engineer (Summer 2026 Internship)" at bounding box center [296, 136] width 129 height 15
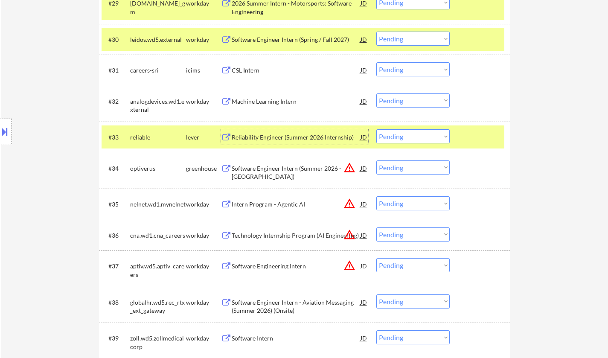
click at [416, 144] on div "#33 reliable lever Reliability Engineer (Summer 2026 Internship) JD warning_amb…" at bounding box center [303, 137] width 403 height 23
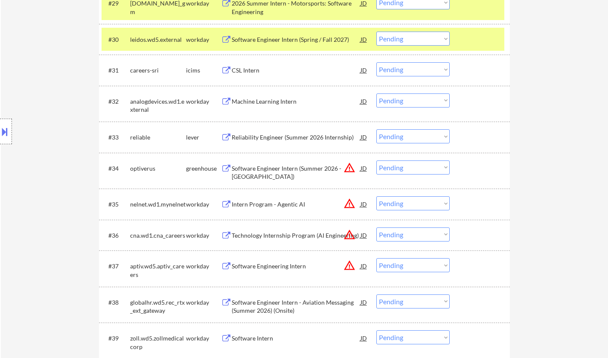
drag, startPoint x: 413, startPoint y: 139, endPoint x: 415, endPoint y: 143, distance: 4.6
click at [413, 139] on select "Choose an option... Pending Applied Excluded (Questions) Excluded (Expired) Exc…" at bounding box center [413, 136] width 73 height 14
click at [377, 129] on select "Choose an option... Pending Applied Excluded (Questions) Excluded (Expired) Exc…" at bounding box center [413, 136] width 73 height 14
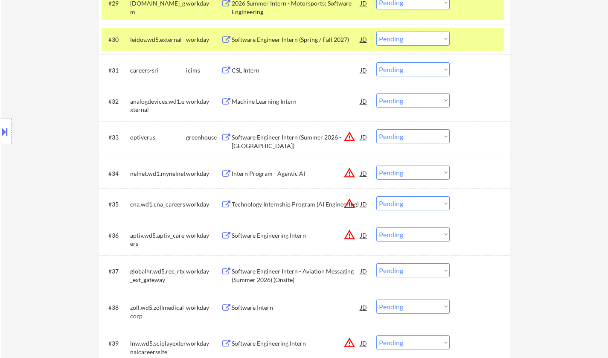
click at [266, 175] on div "Intern Program - Agentic AI" at bounding box center [296, 173] width 129 height 9
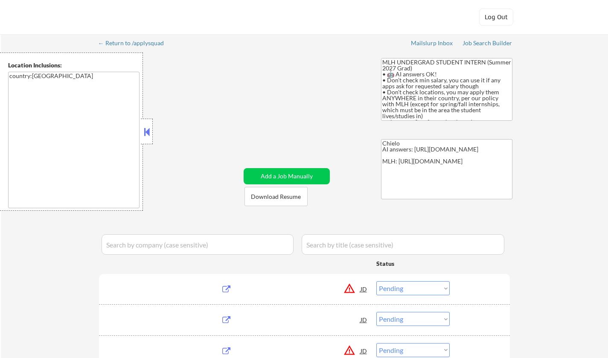
select select ""pending""
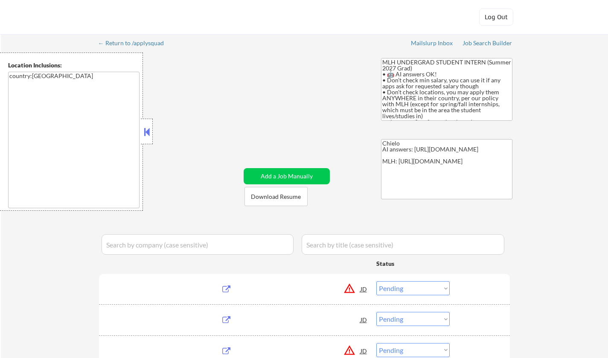
select select ""pending""
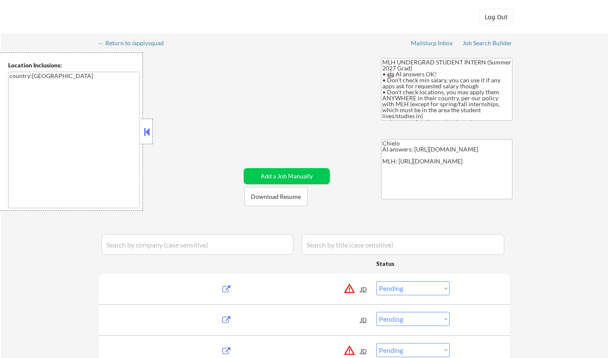
select select ""pending""
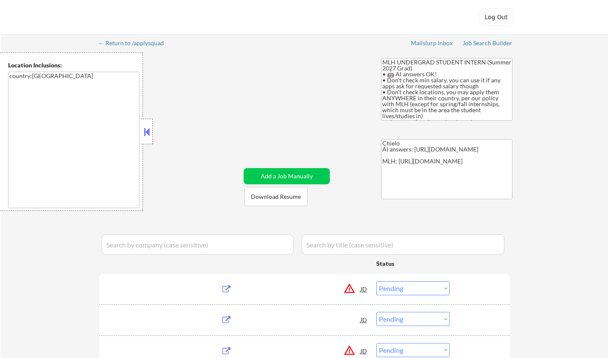
select select ""pending""
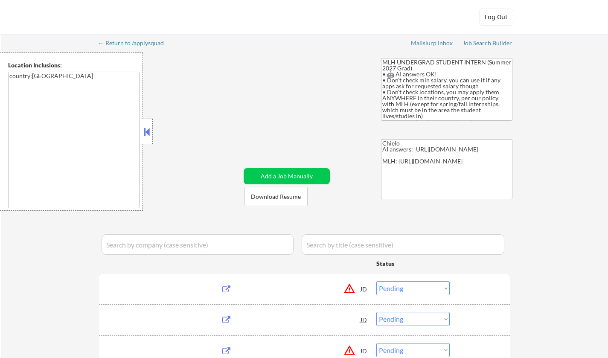
select select ""pending""
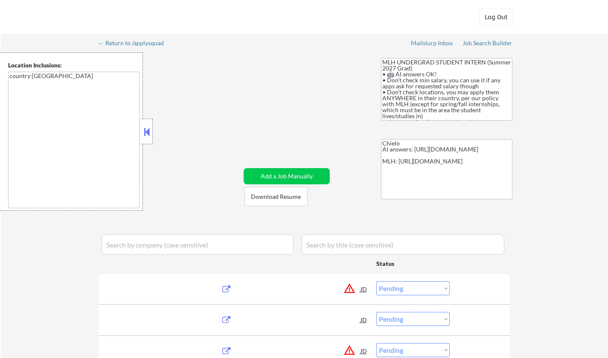
select select ""pending""
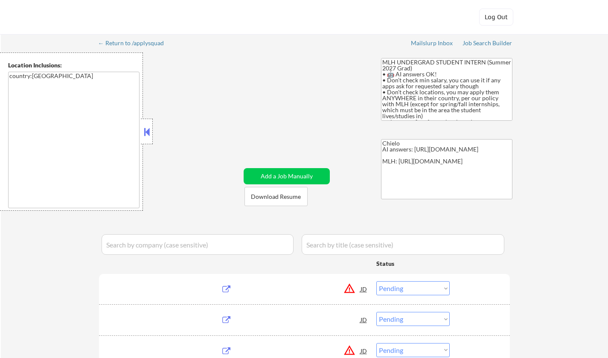
select select ""pending""
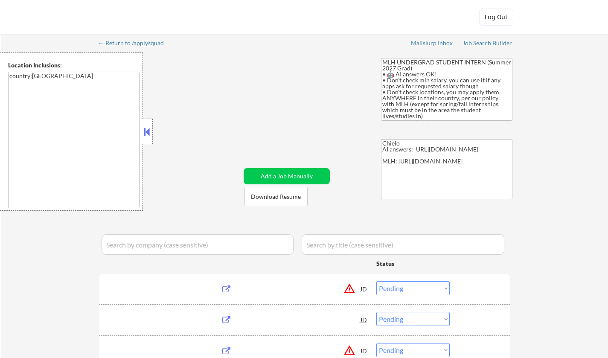
select select ""pending""
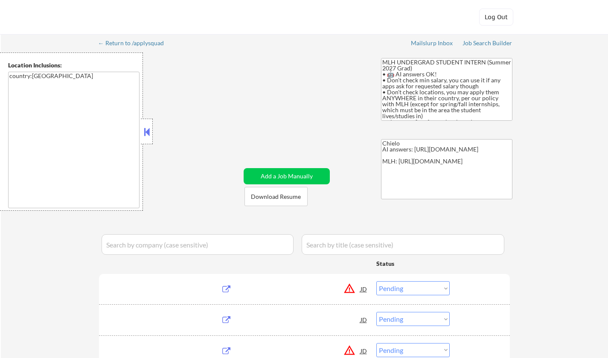
select select ""pending""
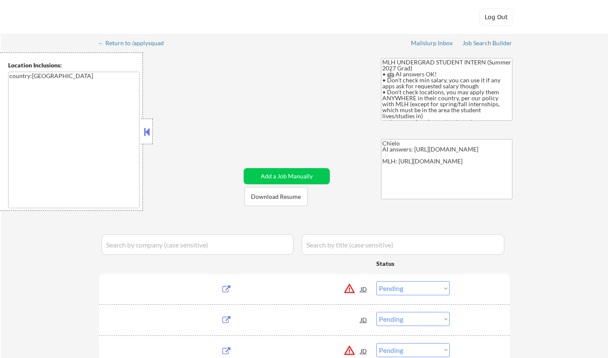
select select ""pending""
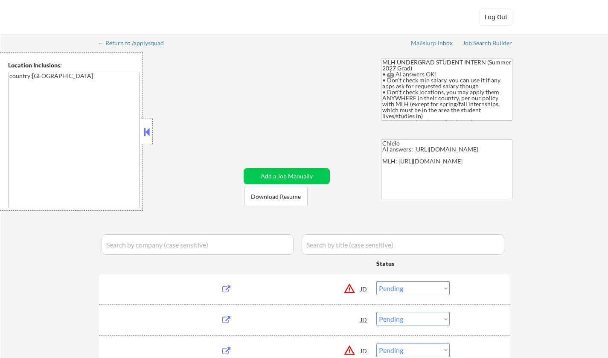
select select ""pending""
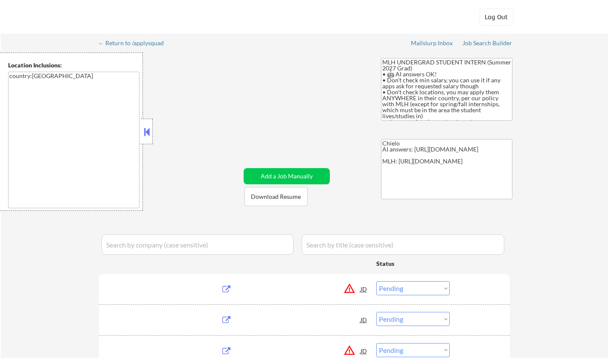
select select ""pending""
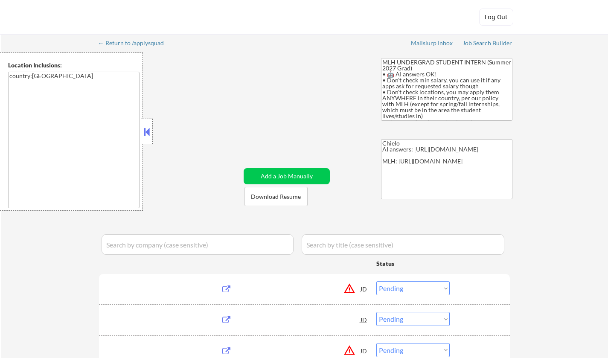
select select ""pending""
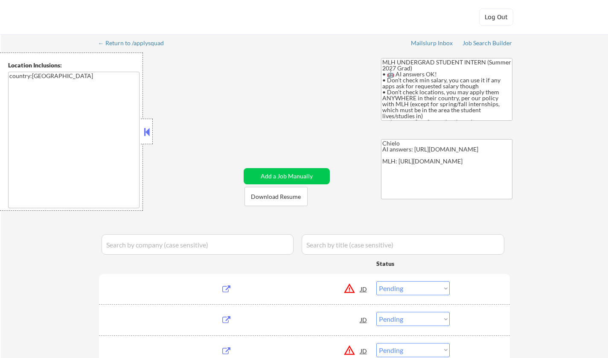
select select ""pending""
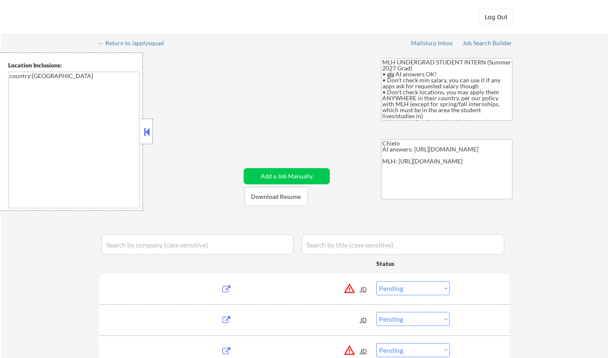
select select ""pending""
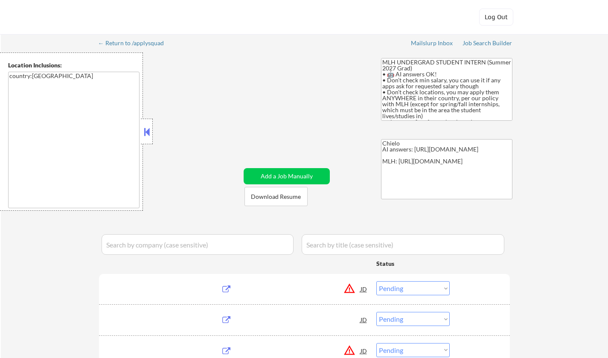
select select ""pending""
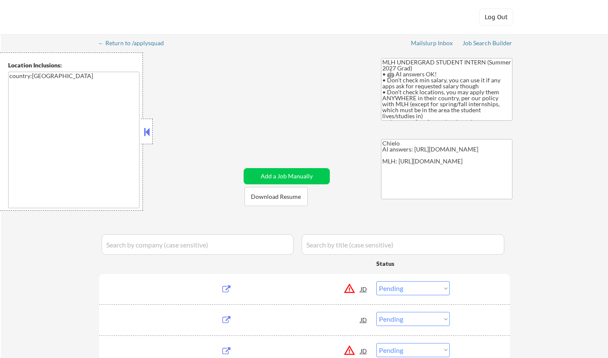
select select ""pending""
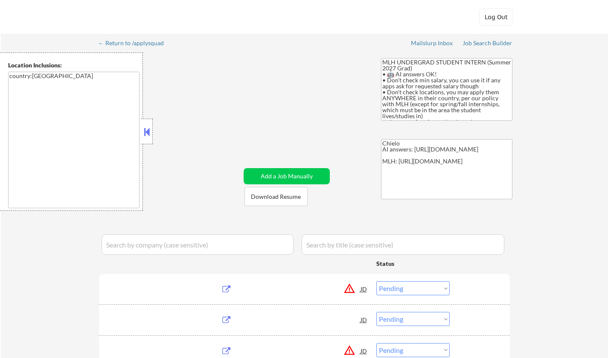
select select ""pending""
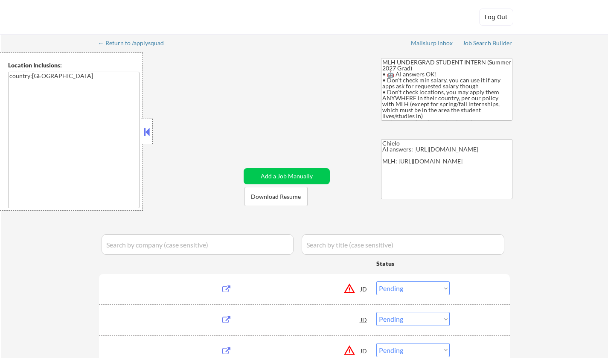
select select ""pending""
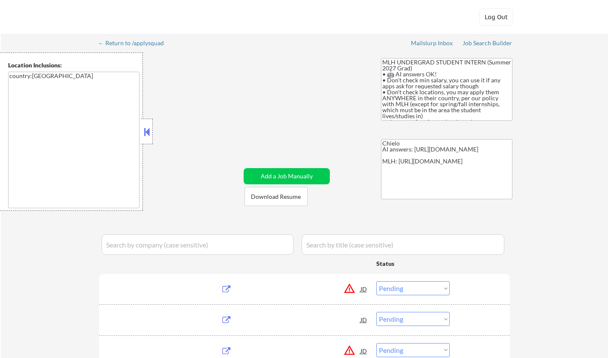
select select ""pending""
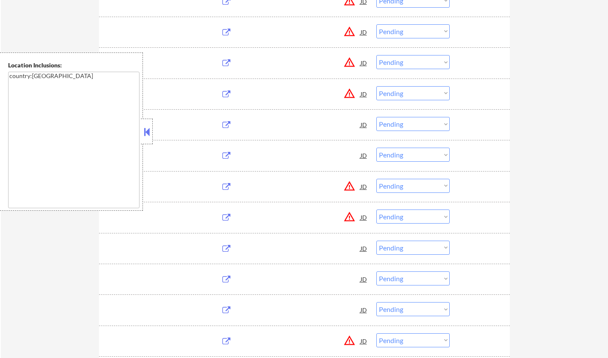
scroll to position [1281, 0]
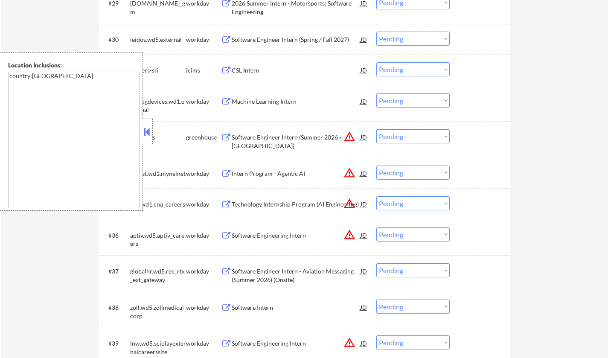
click at [146, 135] on button at bounding box center [146, 132] width 9 height 13
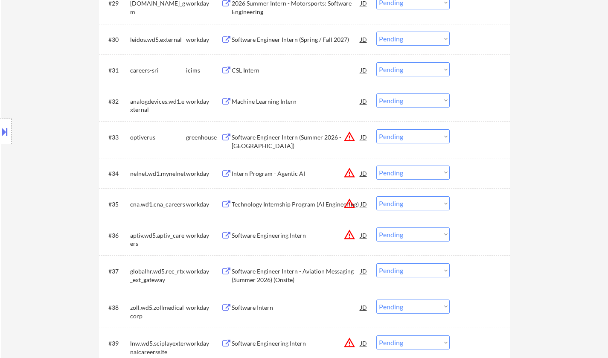
drag, startPoint x: 406, startPoint y: 136, endPoint x: 500, endPoint y: 176, distance: 101.7
click at [411, 136] on select "Choose an option... Pending Applied Excluded (Questions) Excluded (Expired) Exc…" at bounding box center [413, 136] width 73 height 14
click at [377, 129] on select "Choose an option... Pending Applied Excluded (Questions) Excluded (Expired) Exc…" at bounding box center [413, 136] width 73 height 14
select select ""pending""
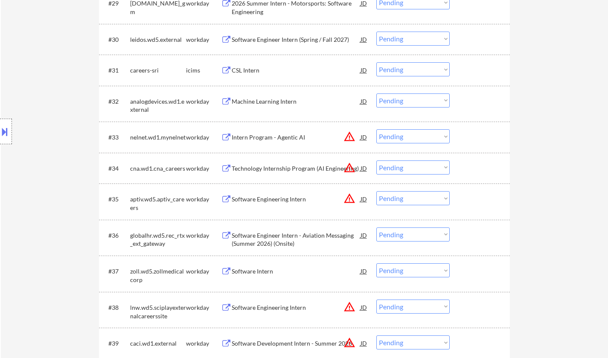
scroll to position [166, 0]
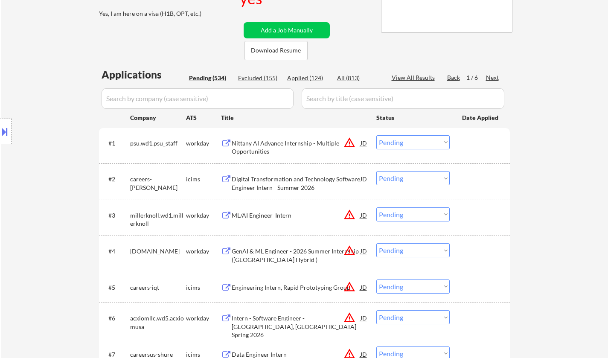
click at [267, 180] on div "Digital Transformation and Technology Software Engineer Intern - Summer 2026" at bounding box center [296, 183] width 129 height 17
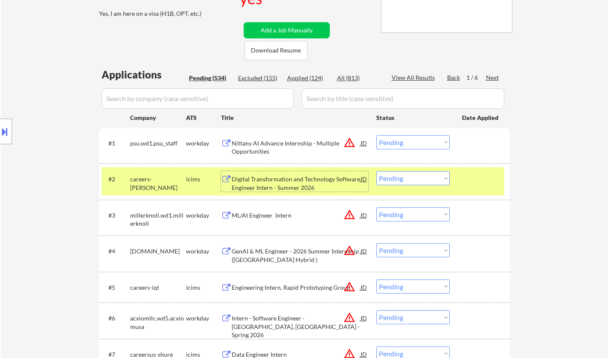
click at [282, 181] on div "Digital Transformation and Technology Software Engineer Intern - Summer 2026" at bounding box center [296, 183] width 129 height 17
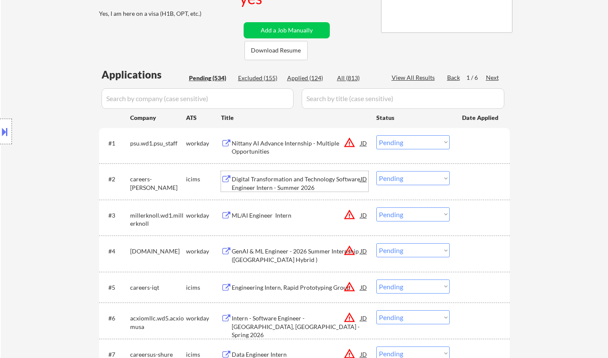
click at [411, 181] on select "Choose an option... Pending Applied Excluded (Questions) Excluded (Expired) Exc…" at bounding box center [413, 178] width 73 height 14
click at [432, 179] on select "Choose an option... Pending Applied Excluded (Questions) Excluded (Expired) Exc…" at bounding box center [413, 178] width 73 height 14
click at [377, 171] on select "Choose an option... Pending Applied Excluded (Questions) Excluded (Expired) Exc…" at bounding box center [413, 178] width 73 height 14
select select ""pending""
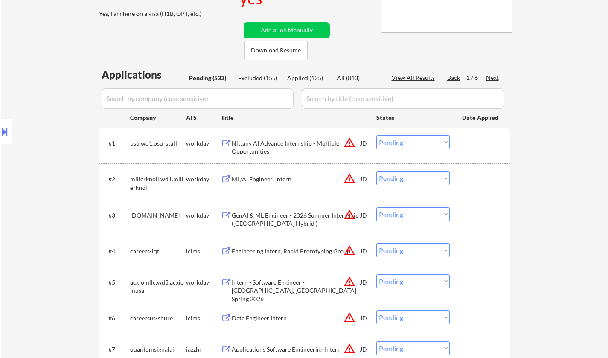
click at [277, 247] on div "Engineering Intern, Rapid Prototyping Group" at bounding box center [296, 251] width 129 height 9
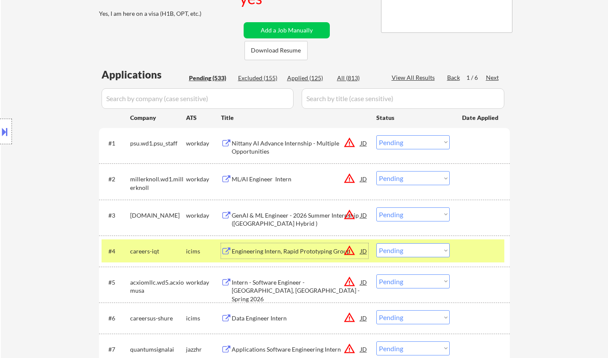
click at [412, 254] on select "Choose an option... Pending Applied Excluded (Questions) Excluded (Expired) Exc…" at bounding box center [413, 250] width 73 height 14
click at [377, 243] on select "Choose an option... Pending Applied Excluded (Questions) Excluded (Expired) Exc…" at bounding box center [413, 250] width 73 height 14
select select ""pending""
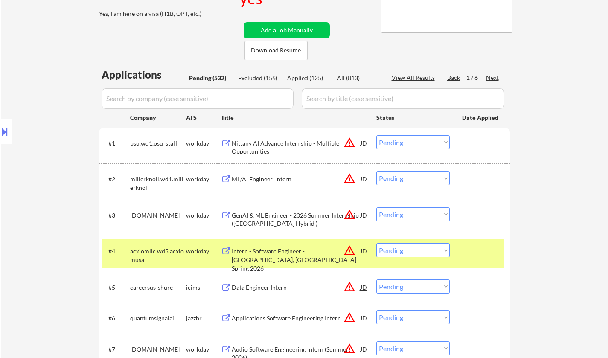
click at [260, 282] on div "Data Engineer Intern" at bounding box center [296, 287] width 129 height 15
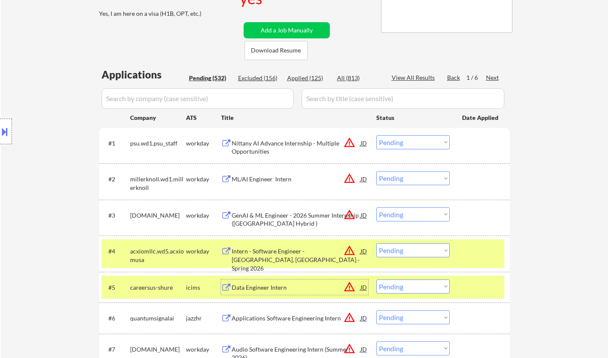
scroll to position [252, 0]
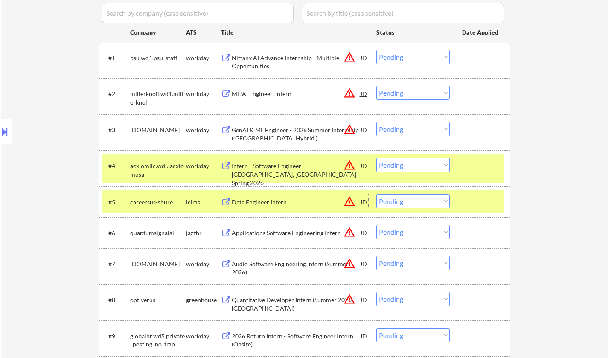
click at [392, 201] on select "Choose an option... Pending Applied Excluded (Questions) Excluded (Expired) Exc…" at bounding box center [413, 201] width 73 height 14
click at [377, 194] on select "Choose an option... Pending Applied Excluded (Questions) Excluded (Expired) Exc…" at bounding box center [413, 201] width 73 height 14
select select ""pending""
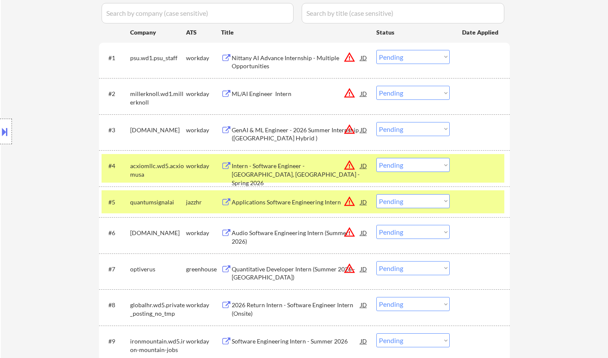
scroll to position [935, 0]
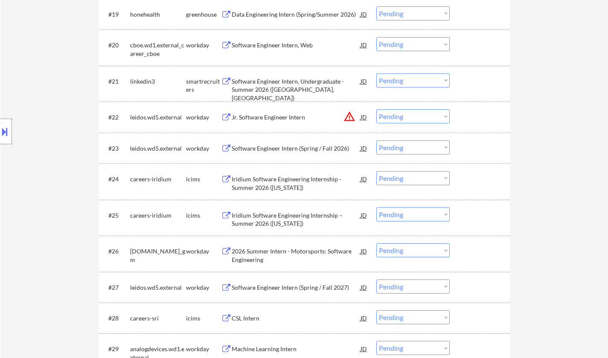
click at [286, 175] on div "Iridium Software Engineering Internship - Summer 2026 ([US_STATE])" at bounding box center [296, 183] width 129 height 17
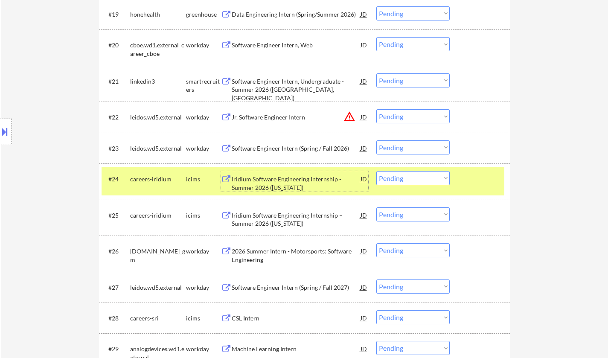
drag, startPoint x: 408, startPoint y: 179, endPoint x: 415, endPoint y: 184, distance: 8.9
click at [408, 179] on select "Choose an option... Pending Applied Excluded (Questions) Excluded (Expired) Exc…" at bounding box center [413, 178] width 73 height 14
click at [424, 291] on select "Choose an option... Pending Applied Excluded (Questions) Excluded (Expired) Exc…" at bounding box center [413, 287] width 73 height 14
click at [377, 280] on select "Choose an option... Pending Applied Excluded (Questions) Excluded (Expired) Exc…" at bounding box center [413, 287] width 73 height 14
select select ""pending""
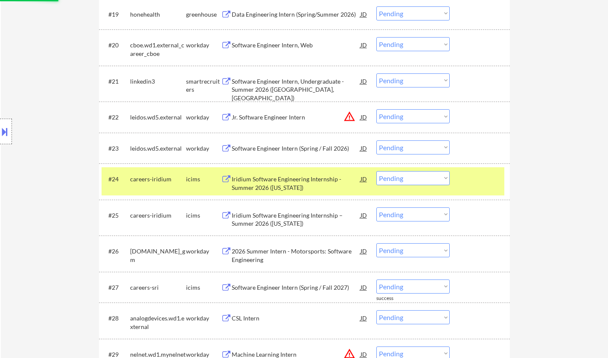
click at [406, 182] on select "Choose an option... Pending Applied Excluded (Questions) Excluded (Expired) Exc…" at bounding box center [413, 178] width 73 height 14
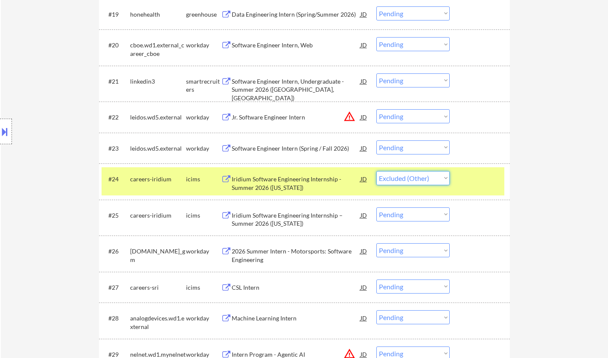
click at [377, 171] on select "Choose an option... Pending Applied Excluded (Questions) Excluded (Expired) Exc…" at bounding box center [413, 178] width 73 height 14
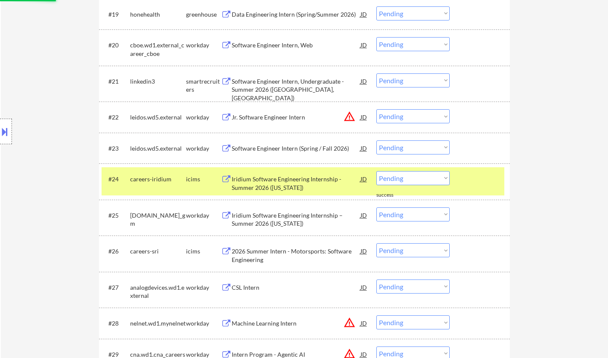
click at [415, 178] on select "Choose an option... Pending Applied Excluded (Questions) Excluded (Expired) Exc…" at bounding box center [413, 178] width 73 height 14
click at [377, 171] on select "Choose an option... Pending Applied Excluded (Questions) Excluded (Expired) Exc…" at bounding box center [413, 178] width 73 height 14
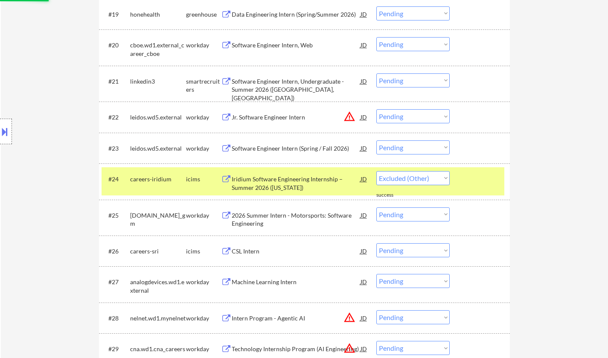
select select ""pending""
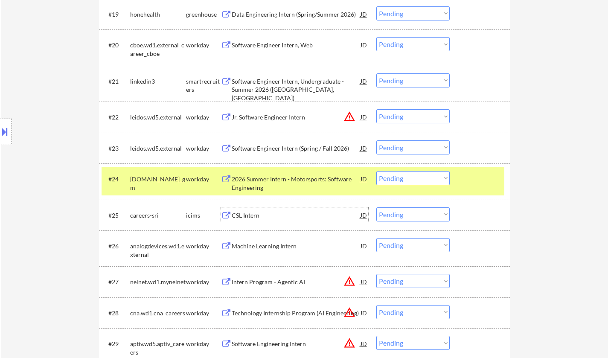
click at [239, 209] on div "CSL Intern" at bounding box center [296, 214] width 129 height 15
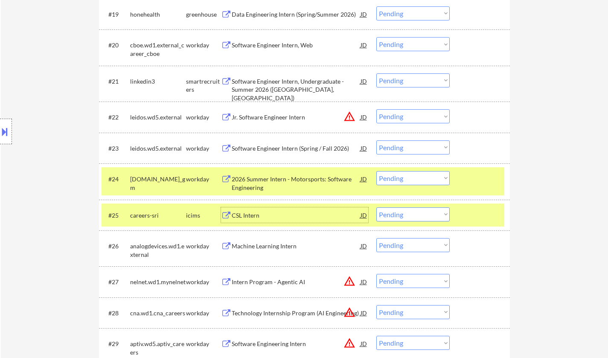
click at [420, 214] on select "Choose an option... Pending Applied Excluded (Questions) Excluded (Expired) Exc…" at bounding box center [413, 214] width 73 height 14
click at [377, 207] on select "Choose an option... Pending Applied Excluded (Questions) Excluded (Expired) Exc…" at bounding box center [413, 214] width 73 height 14
select select ""pending""
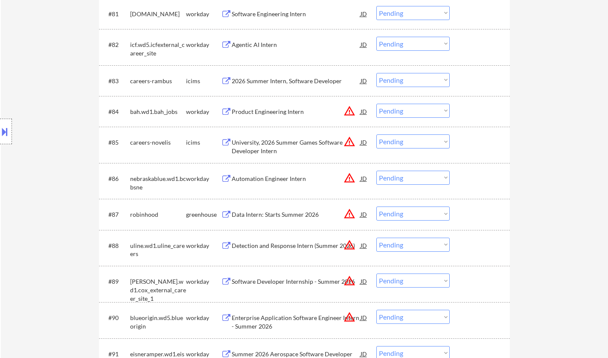
scroll to position [1409, 0]
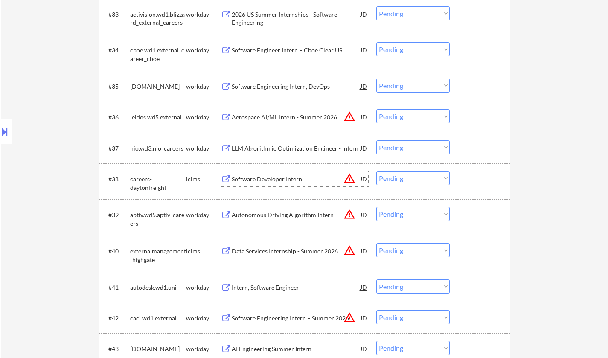
click at [256, 178] on div "Software Developer Intern" at bounding box center [296, 179] width 129 height 9
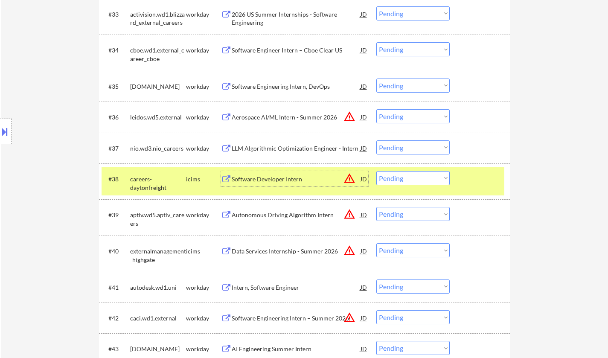
click at [263, 178] on div "Software Developer Intern" at bounding box center [296, 179] width 129 height 9
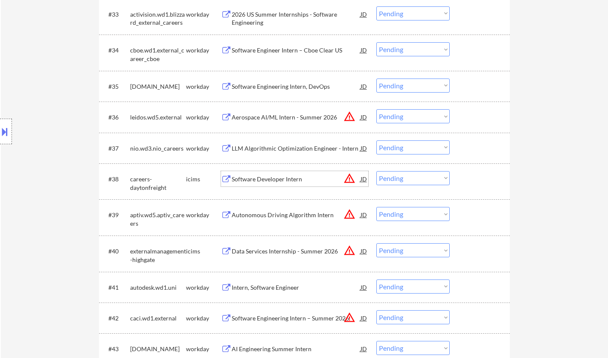
drag, startPoint x: 431, startPoint y: 175, endPoint x: 431, endPoint y: 184, distance: 8.5
click at [431, 175] on select "Choose an option... Pending Applied Excluded (Questions) Excluded (Expired) Exc…" at bounding box center [413, 178] width 73 height 14
click at [377, 171] on select "Choose an option... Pending Applied Excluded (Questions) Excluded (Expired) Exc…" at bounding box center [413, 178] width 73 height 14
select select ""pending""
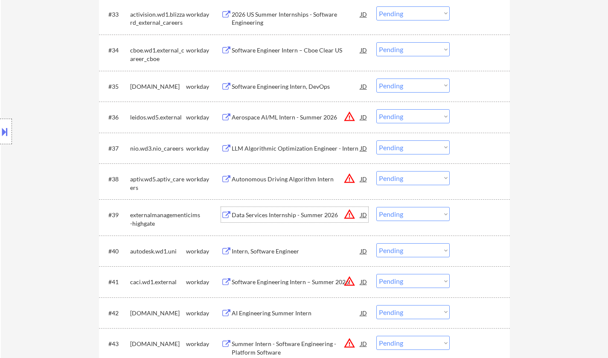
click at [285, 219] on div "Data Services Internship - Summer 2026" at bounding box center [296, 215] width 129 height 9
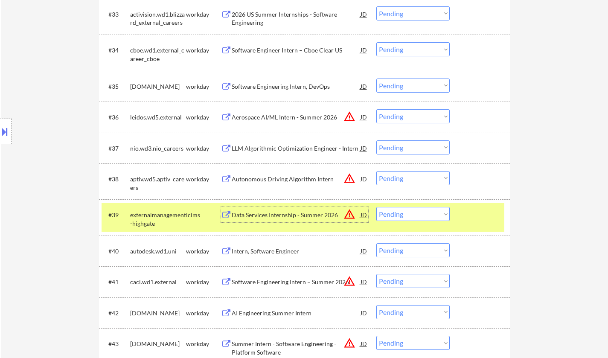
click at [416, 213] on select "Choose an option... Pending Applied Excluded (Questions) Excluded (Expired) Exc…" at bounding box center [413, 214] width 73 height 14
click at [377, 207] on select "Choose an option... Pending Applied Excluded (Questions) Excluded (Expired) Exc…" at bounding box center [413, 214] width 73 height 14
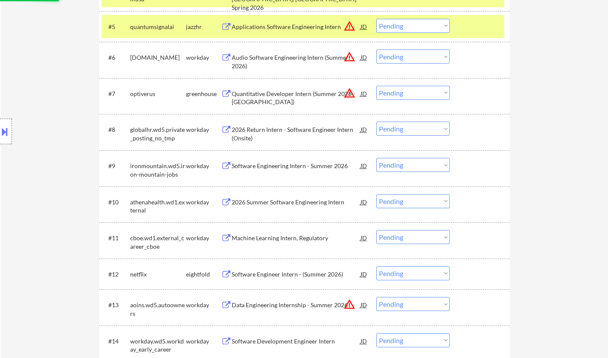
scroll to position [267, 0]
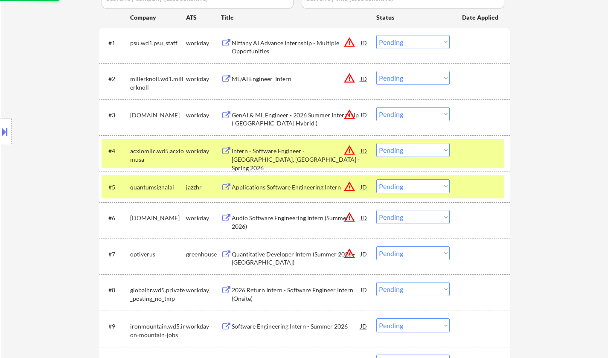
select select ""pending""
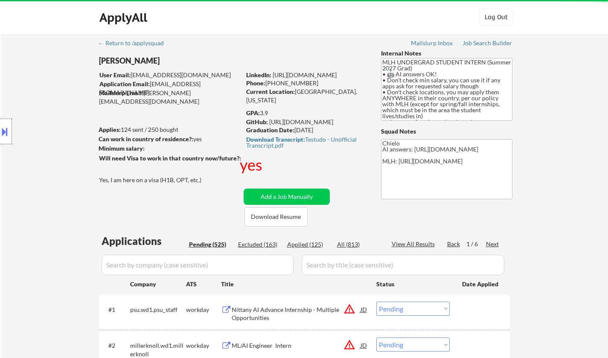
click at [491, 242] on div "Next" at bounding box center [493, 244] width 14 height 9
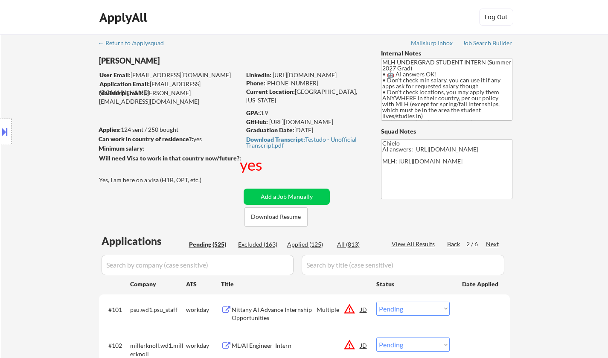
click at [493, 243] on div "Next" at bounding box center [493, 244] width 14 height 9
click at [494, 244] on div "Next" at bounding box center [493, 244] width 14 height 9
click at [453, 242] on div "Back" at bounding box center [454, 244] width 14 height 9
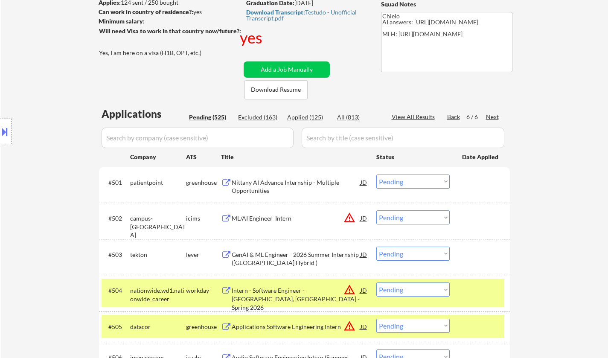
scroll to position [128, 0]
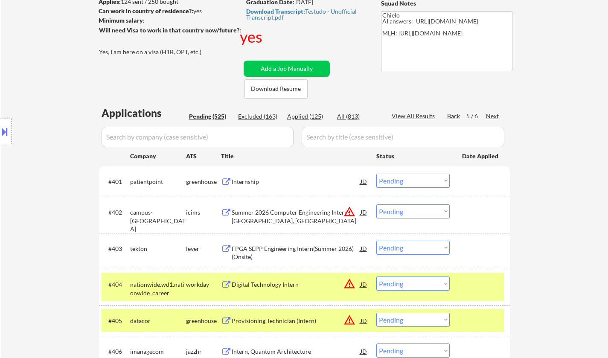
click at [274, 245] on div "FPGA SEPP Engineering Intern(Summer 2026)(Onsite)" at bounding box center [296, 253] width 129 height 17
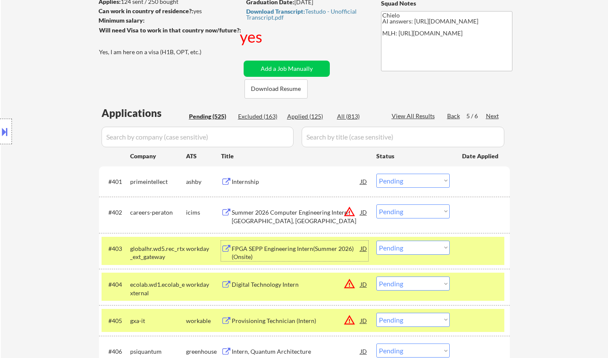
click at [423, 242] on select "Choose an option... Pending Applied Excluded (Questions) Excluded (Expired) Exc…" at bounding box center [413, 248] width 73 height 14
click at [377, 241] on select "Choose an option... Pending Applied Excluded (Questions) Excluded (Expired) Exc…" at bounding box center [413, 248] width 73 height 14
select select ""pending""
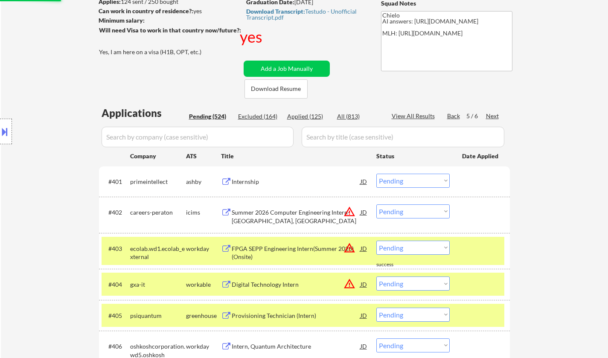
click at [248, 181] on div "Internship" at bounding box center [296, 182] width 129 height 9
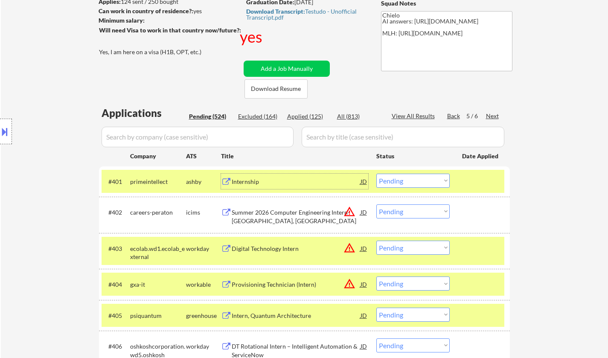
drag, startPoint x: 418, startPoint y: 177, endPoint x: 417, endPoint y: 184, distance: 7.3
click at [418, 177] on select "Choose an option... Pending Applied Excluded (Questions) Excluded (Expired) Exc…" at bounding box center [413, 181] width 73 height 14
click at [377, 174] on select "Choose an option... Pending Applied Excluded (Questions) Excluded (Expired) Exc…" at bounding box center [413, 181] width 73 height 14
select select ""pending""
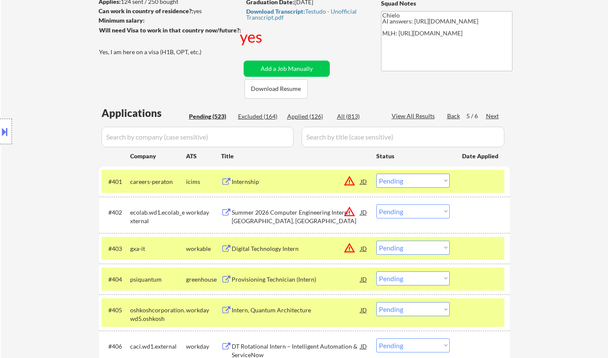
scroll to position [213, 0]
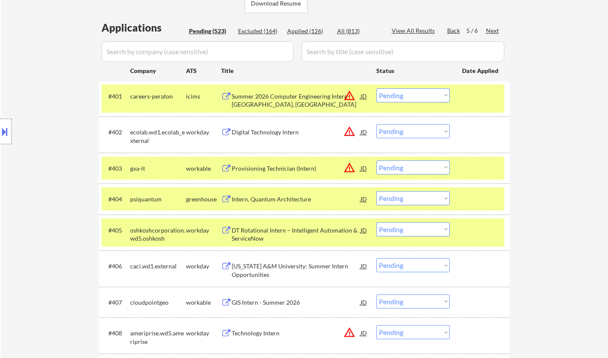
click at [282, 170] on div "Provisioning Technician (Intern)" at bounding box center [296, 168] width 129 height 9
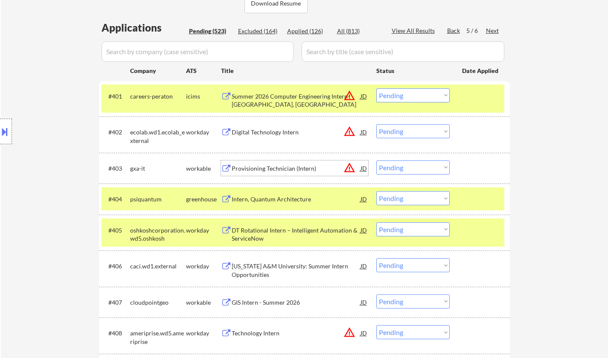
click at [395, 167] on select "Choose an option... Pending Applied Excluded (Questions) Excluded (Expired) Exc…" at bounding box center [413, 168] width 73 height 14
click at [377, 161] on select "Choose an option... Pending Applied Excluded (Questions) Excluded (Expired) Exc…" at bounding box center [413, 168] width 73 height 14
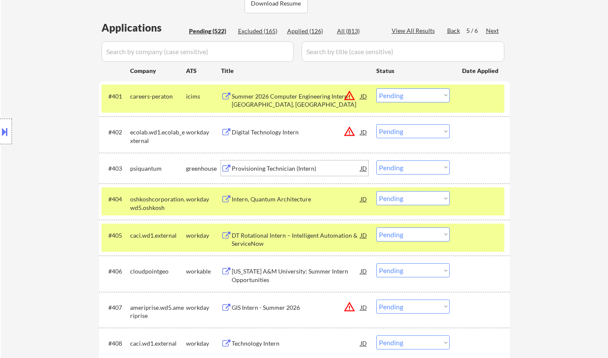
click at [274, 167] on div "Provisioning Technician (Intern)" at bounding box center [296, 168] width 129 height 9
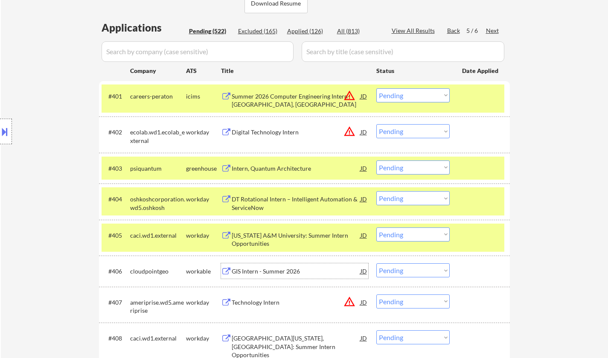
click at [265, 273] on div "GIS Intern - Summer 2026" at bounding box center [296, 271] width 129 height 9
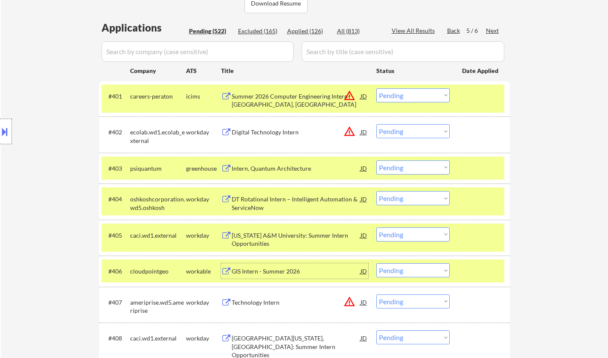
click at [414, 164] on select "Choose an option... Pending Applied Excluded (Questions) Excluded (Expired) Exc…" at bounding box center [413, 168] width 73 height 14
click at [377, 161] on select "Choose an option... Pending Applied Excluded (Questions) Excluded (Expired) Exc…" at bounding box center [413, 168] width 73 height 14
select select ""pending""
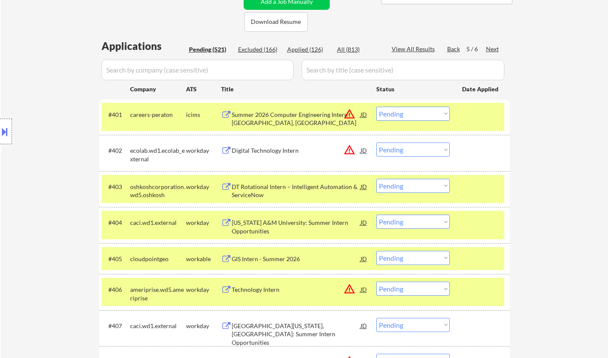
scroll to position [171, 0]
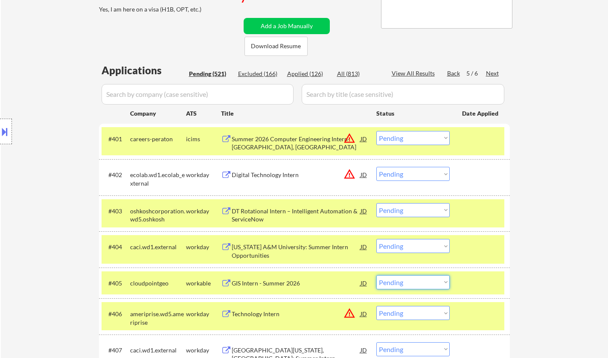
click at [430, 282] on select "Choose an option... Pending Applied Excluded (Questions) Excluded (Expired) Exc…" at bounding box center [413, 282] width 73 height 14
click at [377, 275] on select "Choose an option... Pending Applied Excluded (Questions) Excluded (Expired) Exc…" at bounding box center [413, 282] width 73 height 14
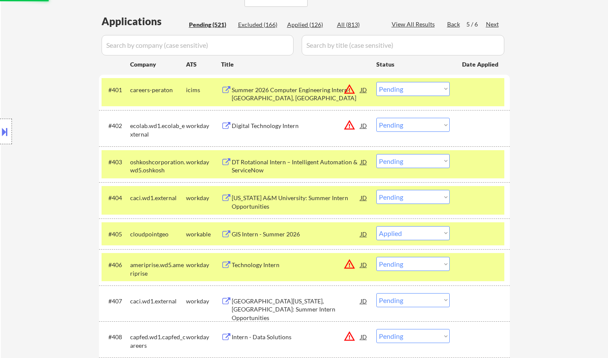
scroll to position [299, 0]
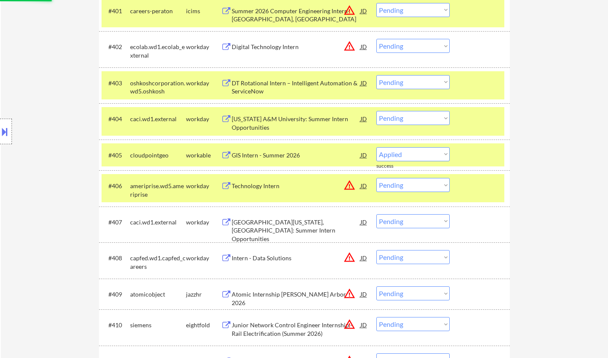
select select ""pending""
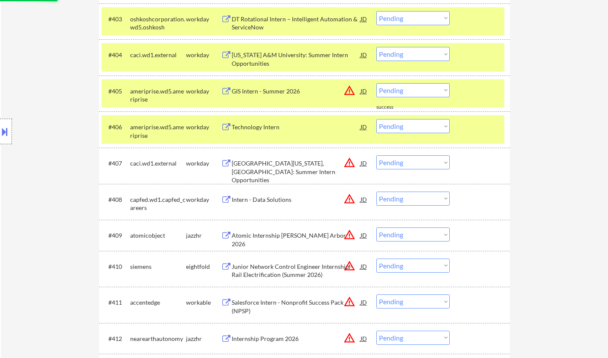
scroll to position [470, 0]
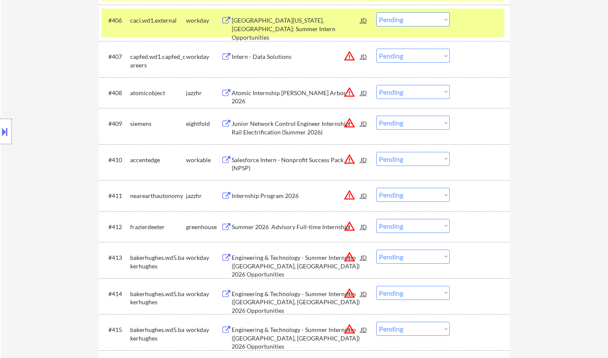
click at [268, 162] on div "Salesforce Intern - Nonprofit Success Pack (NPSP)" at bounding box center [296, 164] width 129 height 17
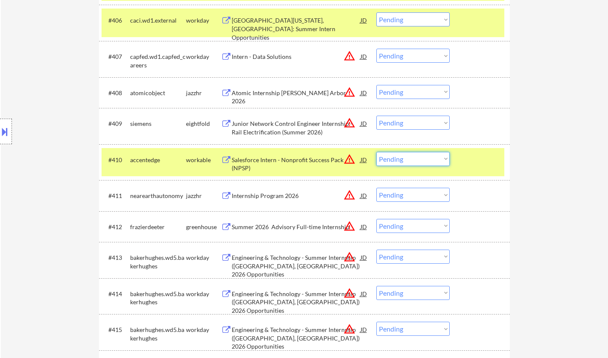
drag, startPoint x: 388, startPoint y: 155, endPoint x: 394, endPoint y: 165, distance: 12.1
click at [388, 155] on select "Choose an option... Pending Applied Excluded (Questions) Excluded (Expired) Exc…" at bounding box center [413, 159] width 73 height 14
click at [377, 152] on select "Choose an option... Pending Applied Excluded (Questions) Excluded (Expired) Exc…" at bounding box center [413, 159] width 73 height 14
select select ""pending""
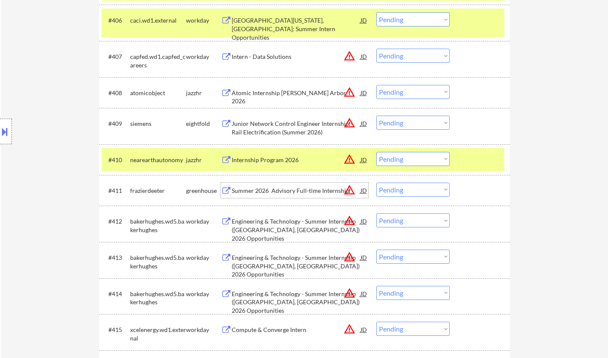
click at [283, 185] on div "Summer 2026 Advisory Full-time Internship" at bounding box center [296, 190] width 129 height 15
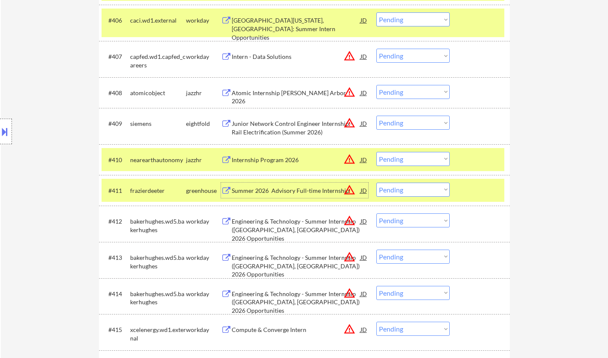
click at [399, 191] on select "Choose an option... Pending Applied Excluded (Questions) Excluded (Expired) Exc…" at bounding box center [413, 190] width 73 height 14
click at [377, 183] on select "Choose an option... Pending Applied Excluded (Questions) Excluded (Expired) Exc…" at bounding box center [413, 190] width 73 height 14
select select ""pending""
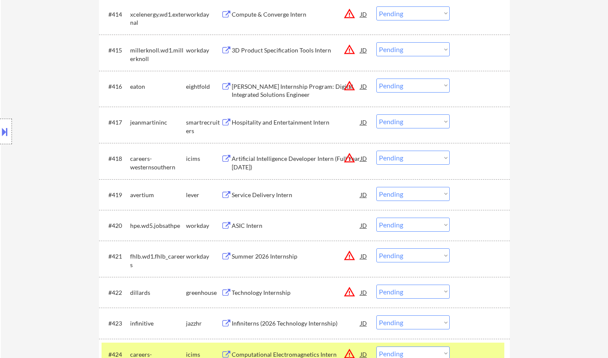
scroll to position [768, 0]
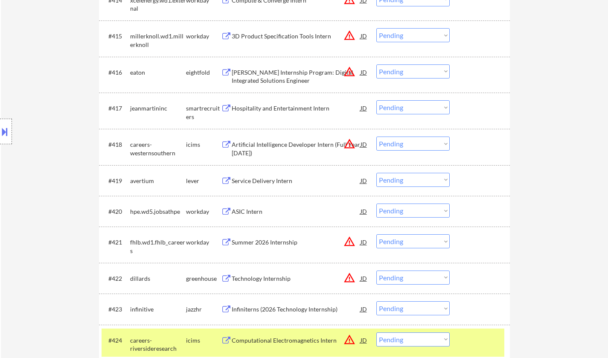
click at [267, 183] on div "Service Delivery Intern" at bounding box center [296, 181] width 129 height 9
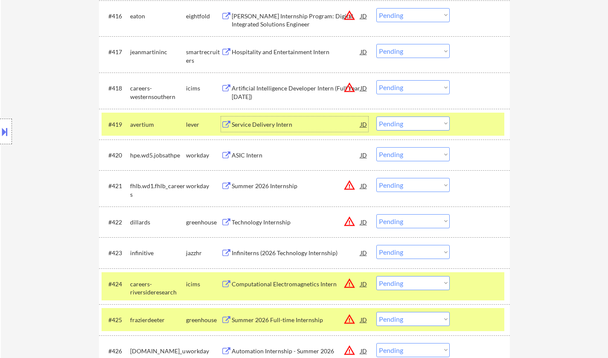
scroll to position [854, 0]
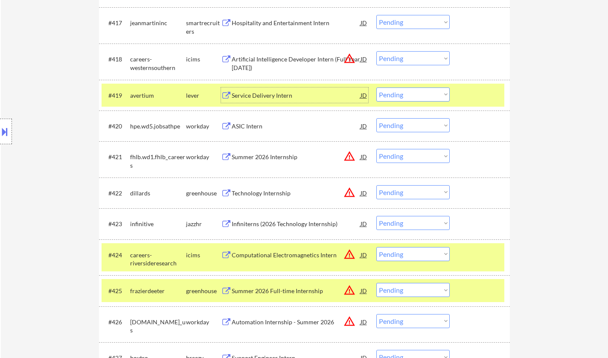
click at [266, 193] on div "Technology Internship" at bounding box center [296, 193] width 129 height 9
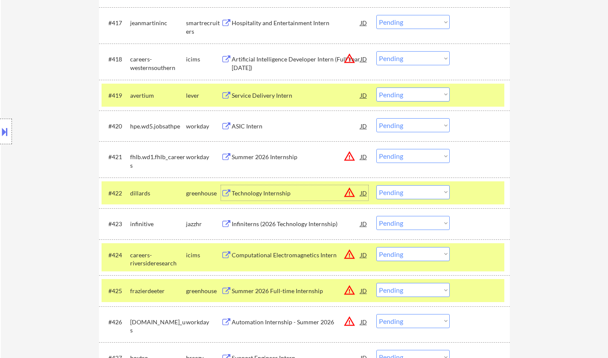
drag, startPoint x: 404, startPoint y: 192, endPoint x: 408, endPoint y: 199, distance: 8.2
click at [404, 192] on select "Choose an option... Pending Applied Excluded (Questions) Excluded (Expired) Exc…" at bounding box center [413, 192] width 73 height 14
click at [377, 185] on select "Choose an option... Pending Applied Excluded (Questions) Excluded (Expired) Exc…" at bounding box center [413, 192] width 73 height 14
select select ""pending""
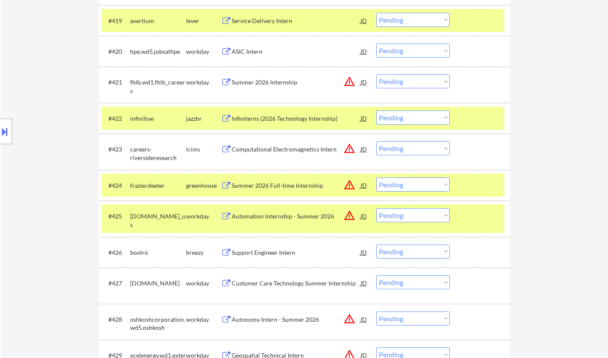
scroll to position [939, 0]
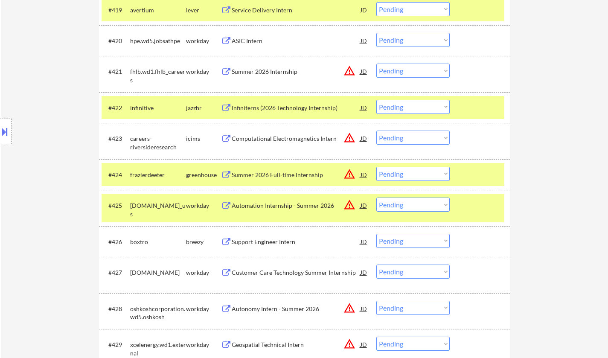
click at [276, 168] on div "Summer 2026 Full-time Internship" at bounding box center [296, 174] width 129 height 15
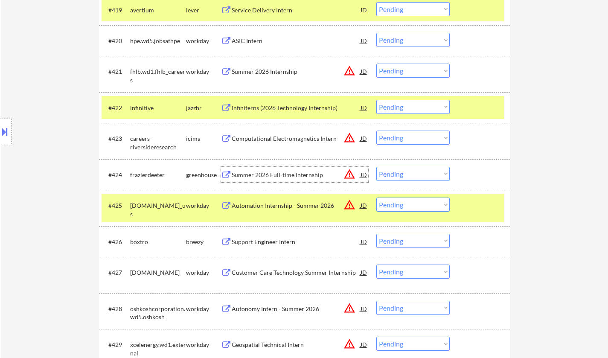
click at [391, 172] on select "Choose an option... Pending Applied Excluded (Questions) Excluded (Expired) Exc…" at bounding box center [413, 174] width 73 height 14
click at [377, 167] on select "Choose an option... Pending Applied Excluded (Questions) Excluded (Expired) Exc…" at bounding box center [413, 174] width 73 height 14
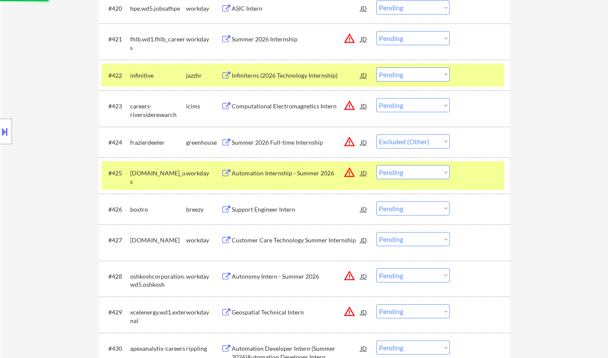
scroll to position [982, 0]
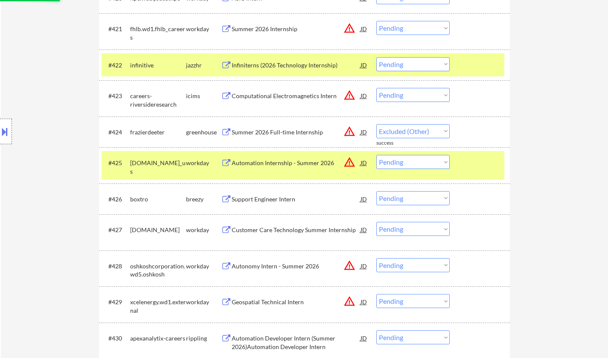
select select ""pending""
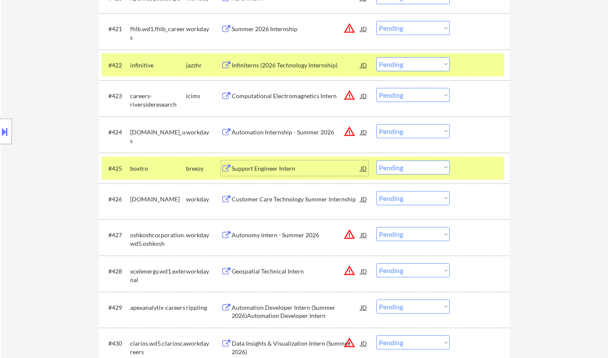
click at [268, 168] on div "Support Engineer Intern" at bounding box center [296, 168] width 129 height 9
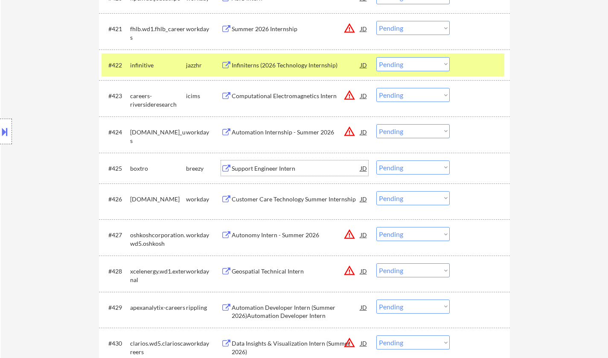
drag, startPoint x: 402, startPoint y: 167, endPoint x: 409, endPoint y: 173, distance: 9.4
click at [403, 168] on select "Choose an option... Pending Applied Excluded (Questions) Excluded (Expired) Exc…" at bounding box center [413, 168] width 73 height 14
click at [377, 161] on select "Choose an option... Pending Applied Excluded (Questions) Excluded (Expired) Exc…" at bounding box center [413, 168] width 73 height 14
select select ""pending""
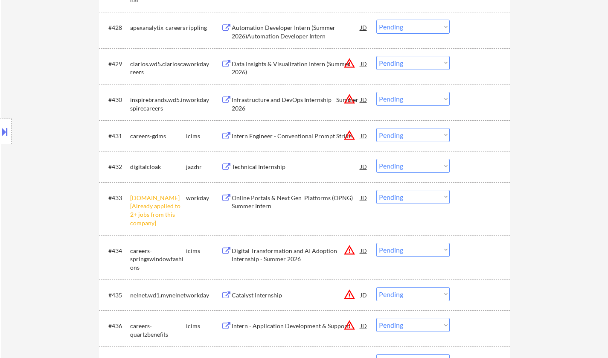
scroll to position [1273, 0]
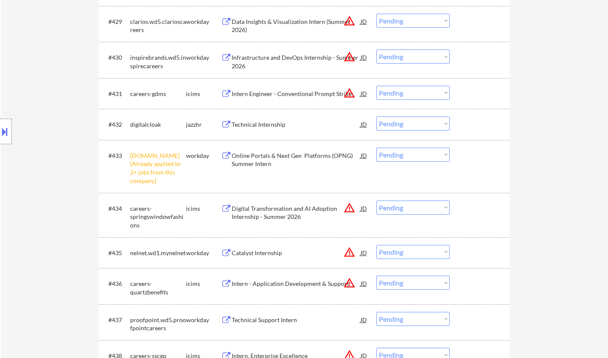
click at [280, 207] on div "Digital Transformation and AI Adoption Internship - Summer 2026" at bounding box center [296, 212] width 129 height 17
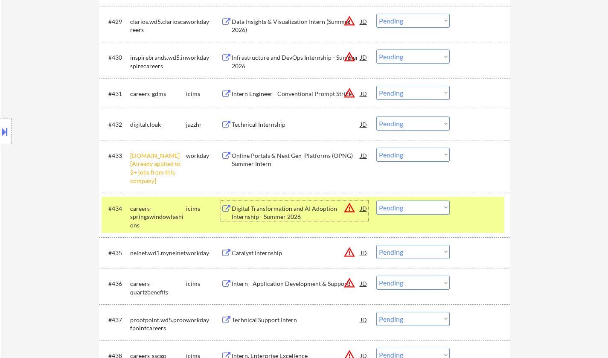
click at [254, 216] on div "Digital Transformation and AI Adoption Internship - Summer 2026" at bounding box center [296, 212] width 129 height 17
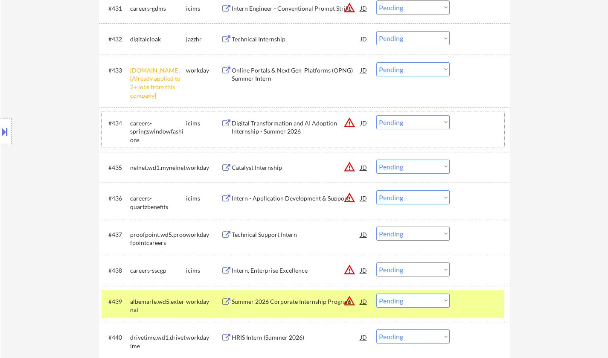
click at [397, 123] on select "Choose an option... Pending Applied Excluded (Questions) Excluded (Expired) Exc…" at bounding box center [413, 122] width 73 height 14
click at [377, 115] on select "Choose an option... Pending Applied Excluded (Questions) Excluded (Expired) Exc…" at bounding box center [413, 122] width 73 height 14
select select ""pending""
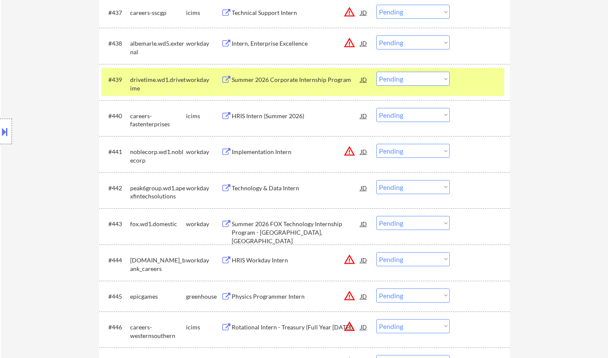
scroll to position [1785, 0]
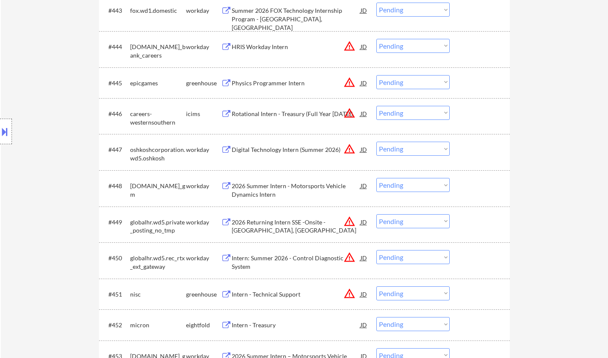
drag, startPoint x: 406, startPoint y: 81, endPoint x: 409, endPoint y: 86, distance: 6.4
click at [406, 81] on select "Choose an option... Pending Applied Excluded (Questions) Excluded (Expired) Exc…" at bounding box center [413, 82] width 73 height 14
click at [377, 75] on select "Choose an option... Pending Applied Excluded (Questions) Excluded (Expired) Exc…" at bounding box center [413, 82] width 73 height 14
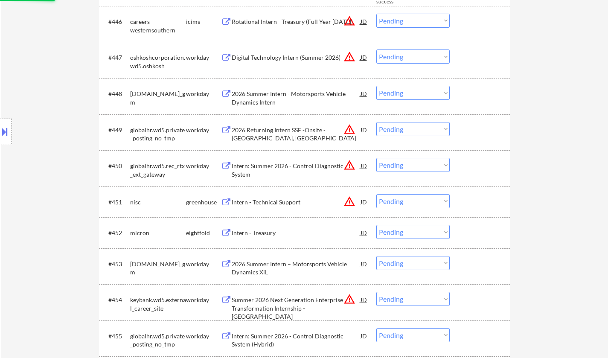
select select ""pending""
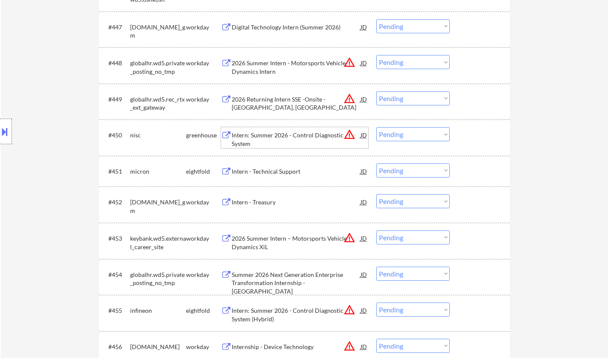
click at [275, 136] on div "Intern: Summer 2026 - Control Diagnostic System" at bounding box center [296, 139] width 129 height 17
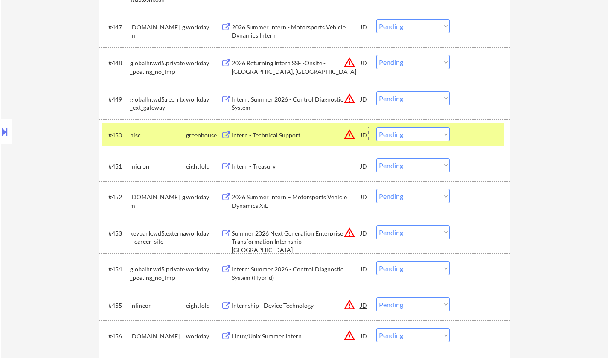
drag, startPoint x: 406, startPoint y: 134, endPoint x: 408, endPoint y: 140, distance: 6.6
click at [405, 134] on select "Choose an option... Pending Applied Excluded (Questions) Excluded (Expired) Exc…" at bounding box center [413, 134] width 73 height 14
click at [377, 127] on select "Choose an option... Pending Applied Excluded (Questions) Excluded (Expired) Exc…" at bounding box center [413, 134] width 73 height 14
select select ""pending""
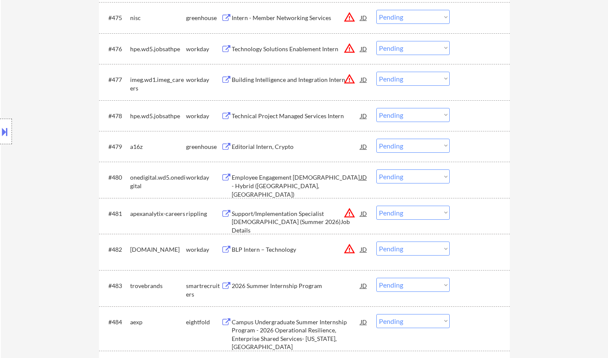
scroll to position [2895, 0]
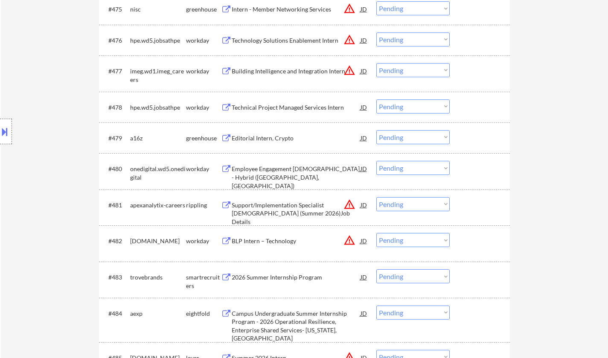
click at [264, 205] on div "Support/Implementation Specialist [DEMOGRAPHIC_DATA] (Summer 2026)Job Details" at bounding box center [296, 213] width 129 height 25
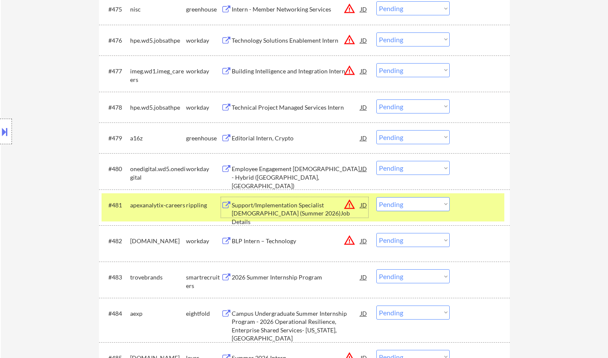
drag, startPoint x: 411, startPoint y: 204, endPoint x: 414, endPoint y: 210, distance: 5.9
click at [411, 204] on select "Choose an option... Pending Applied Excluded (Questions) Excluded (Expired) Exc…" at bounding box center [413, 204] width 73 height 14
click at [377, 197] on select "Choose an option... Pending Applied Excluded (Questions) Excluded (Expired) Exc…" at bounding box center [413, 204] width 73 height 14
select select ""pending""
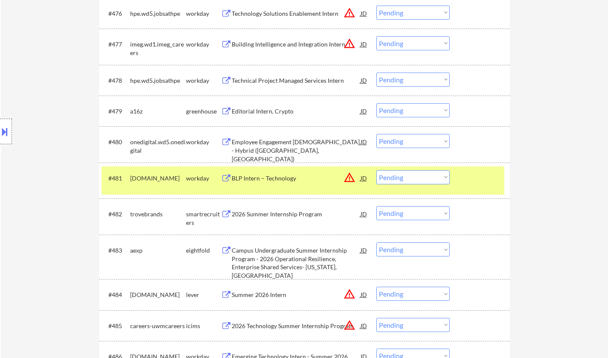
scroll to position [2938, 0]
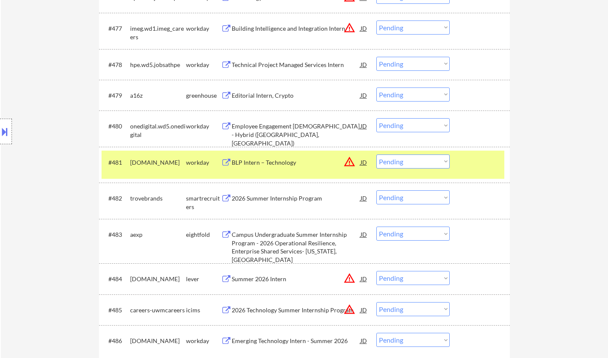
click at [269, 194] on div "2026 Summer Internship Program" at bounding box center [296, 197] width 129 height 15
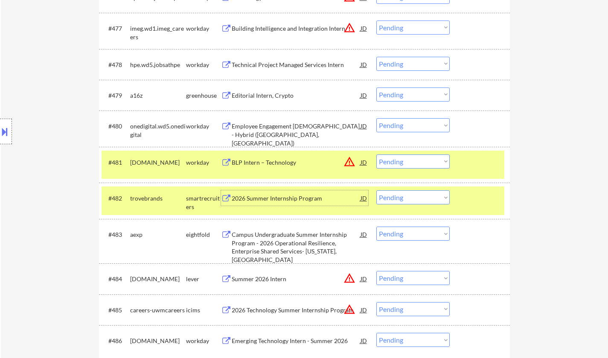
click at [413, 194] on select "Choose an option... Pending Applied Excluded (Questions) Excluded (Expired) Exc…" at bounding box center [413, 197] width 73 height 14
click at [377, 190] on select "Choose an option... Pending Applied Excluded (Questions) Excluded (Expired) Exc…" at bounding box center [413, 197] width 73 height 14
select select ""pending""
drag, startPoint x: 608, startPoint y: 261, endPoint x: 614, endPoint y: 187, distance: 74.1
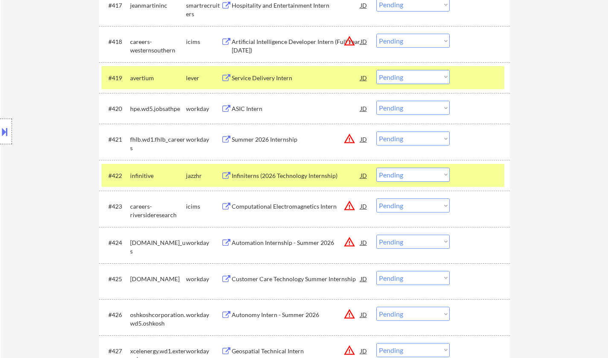
scroll to position [768, 0]
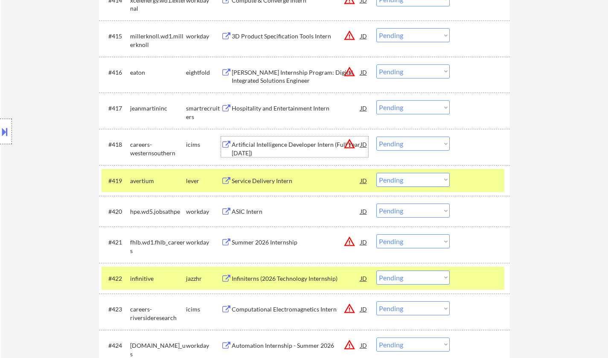
click at [267, 143] on div "Artificial Intelligence Developer Intern (Full Year [DATE])" at bounding box center [296, 148] width 129 height 17
